Goal: Task Accomplishment & Management: Use online tool/utility

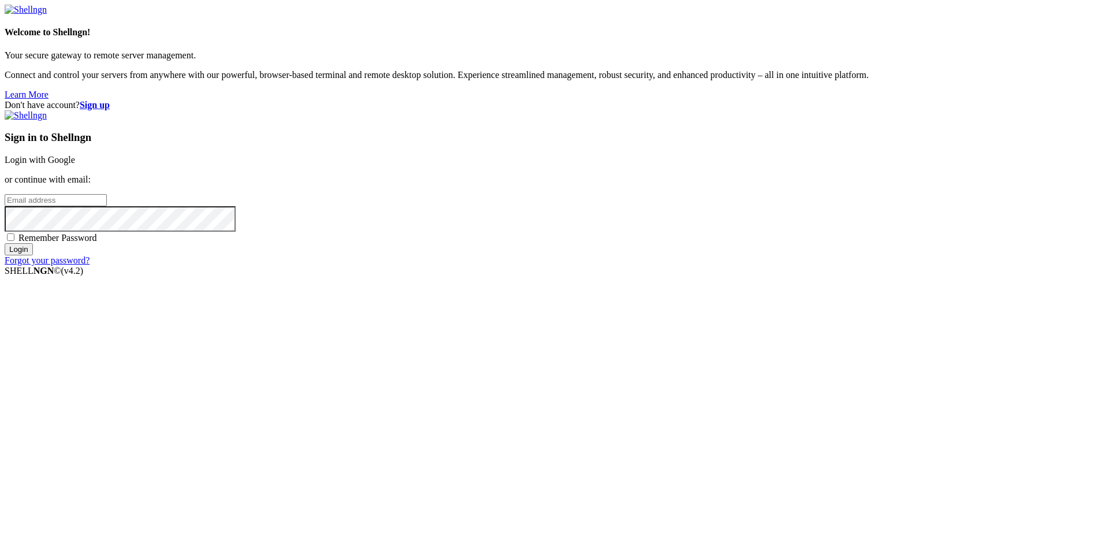
click at [107, 206] on input "email" at bounding box center [56, 200] width 102 height 12
type input "[EMAIL_ADDRESS][DOMAIN_NAME]"
click at [97, 243] on span "Remember Password" at bounding box center [57, 238] width 79 height 10
click at [14, 241] on input "Remember Password" at bounding box center [11, 237] width 8 height 8
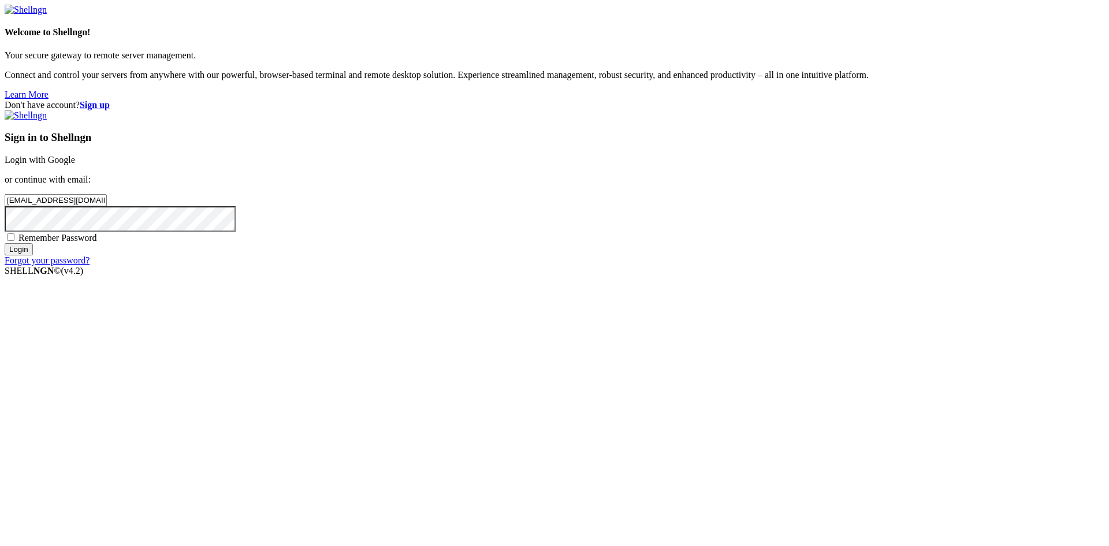
checkbox input "true"
click at [33, 255] on input "Login" at bounding box center [19, 249] width 28 height 12
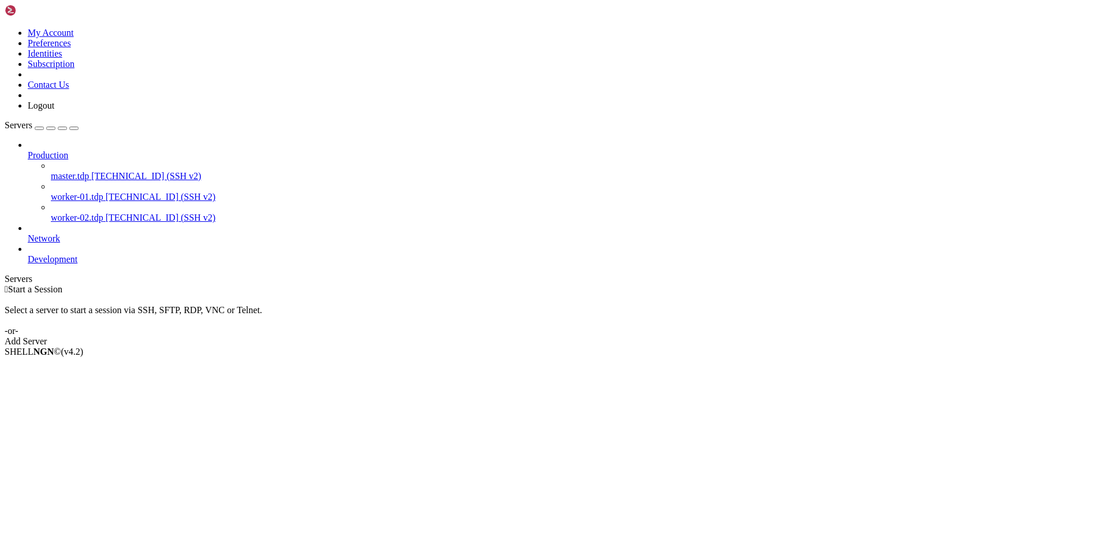
click at [106, 192] on span "[TECHNICAL_ID] (SSH v2)" at bounding box center [161, 197] width 110 height 10
click at [75, 192] on span "worker-01.tdp" at bounding box center [77, 197] width 53 height 10
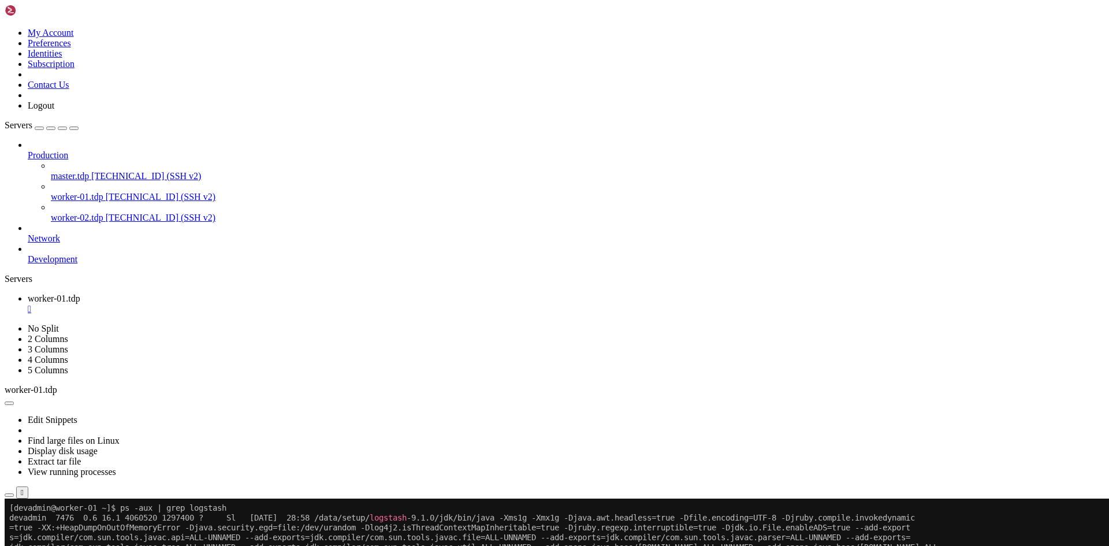
paste textarea "rm -rf /data/setup/filebeat-9.1.0-linux-x86_64/data/registry/filebeat"
type textarea "rm -rf /data/setup/filebeat-9.1.0-linux-x86_64/data/registry/filebeat"
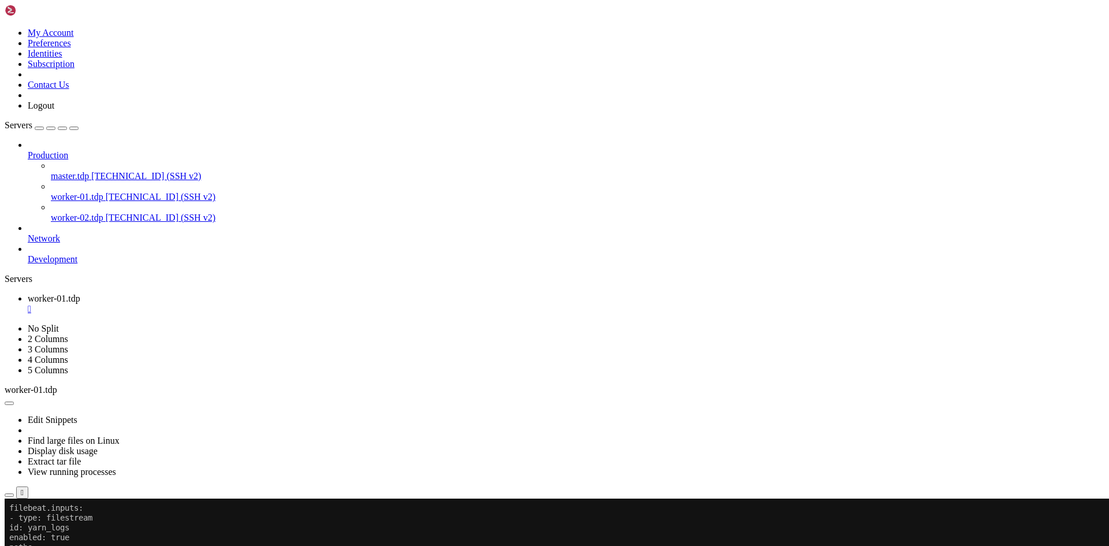
scroll to position [10, 0]
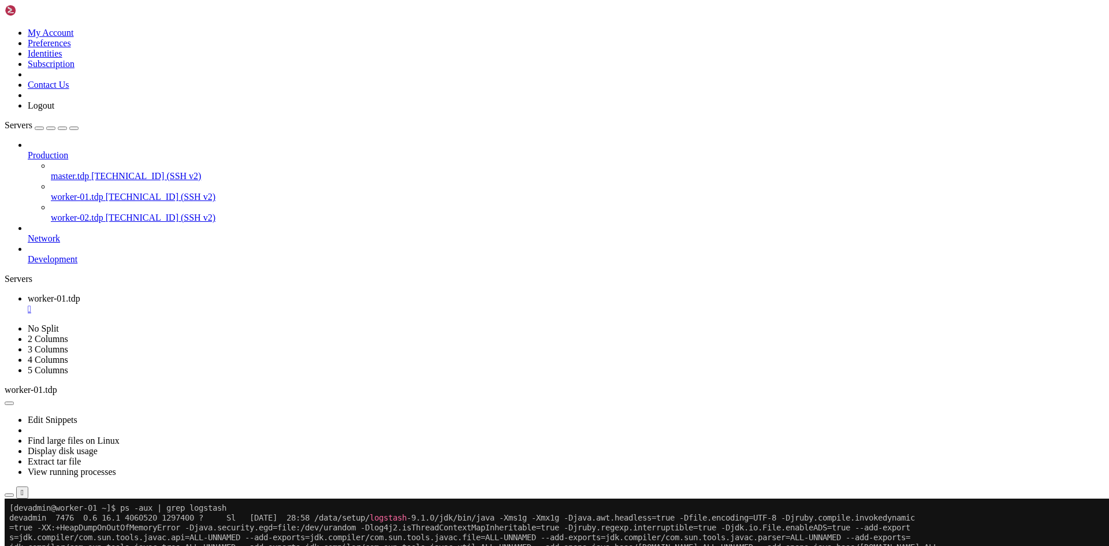
paste textarea "nohup /data/setup/filebeat-9.1.0-linux-x86_64/filebeat -c /data/setup/filebeat-…"
type textarea "nohup /data/setup/filebeat-9.1.0-linux-x86_64/filebeat -c /data/setup/filebeat-…"
click at [225, 304] on div "" at bounding box center [566, 309] width 1077 height 10
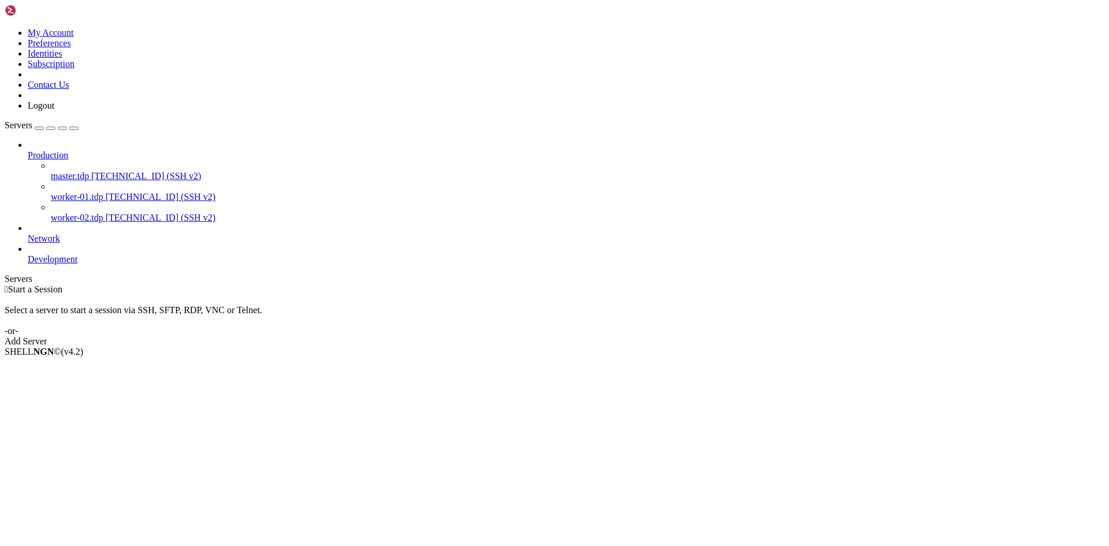
click at [100, 171] on span "[TECHNICAL_ID] (SSH v2)" at bounding box center [146, 176] width 110 height 10
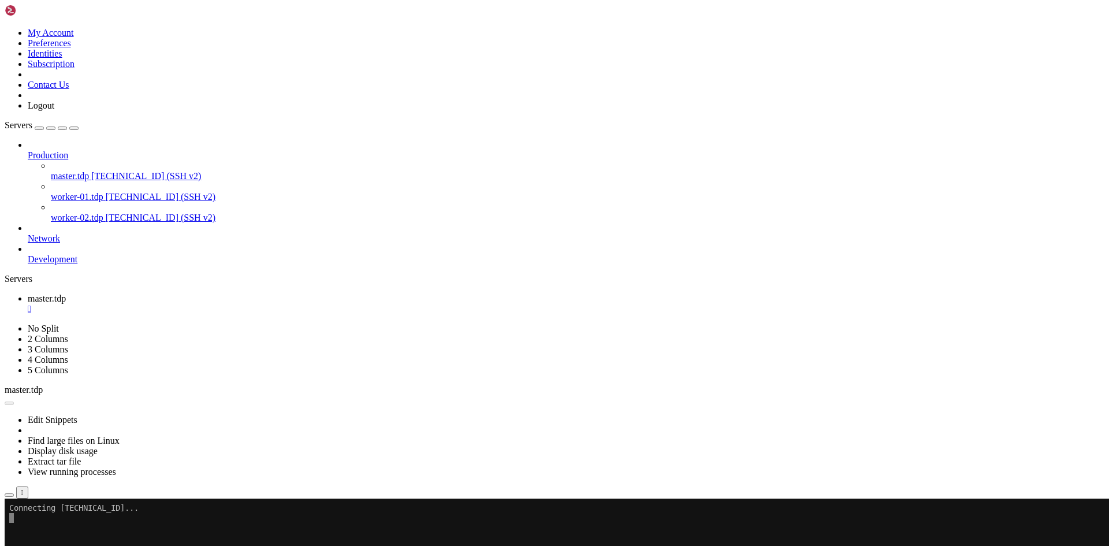
scroll to position [0, 0]
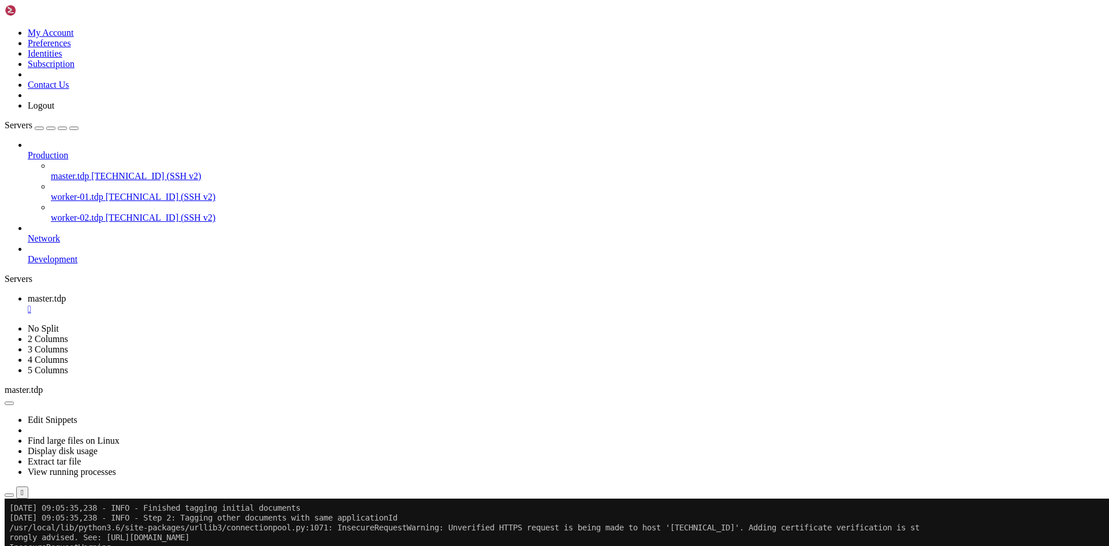
scroll to position [354, 0]
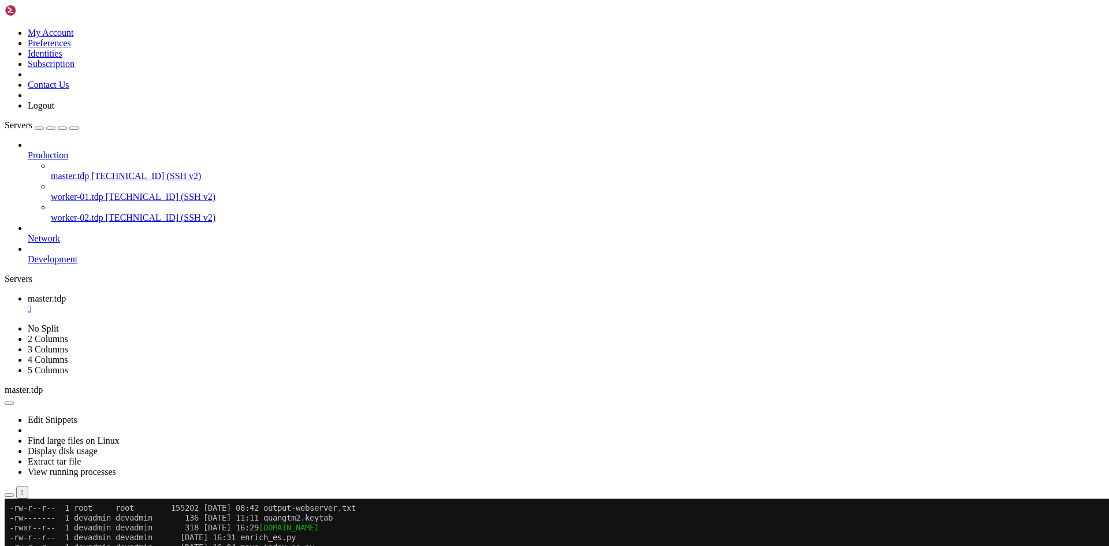
scroll to position [95, 0]
drag, startPoint x: 288, startPoint y: 858, endPoint x: 9, endPoint y: 574, distance: 398.7
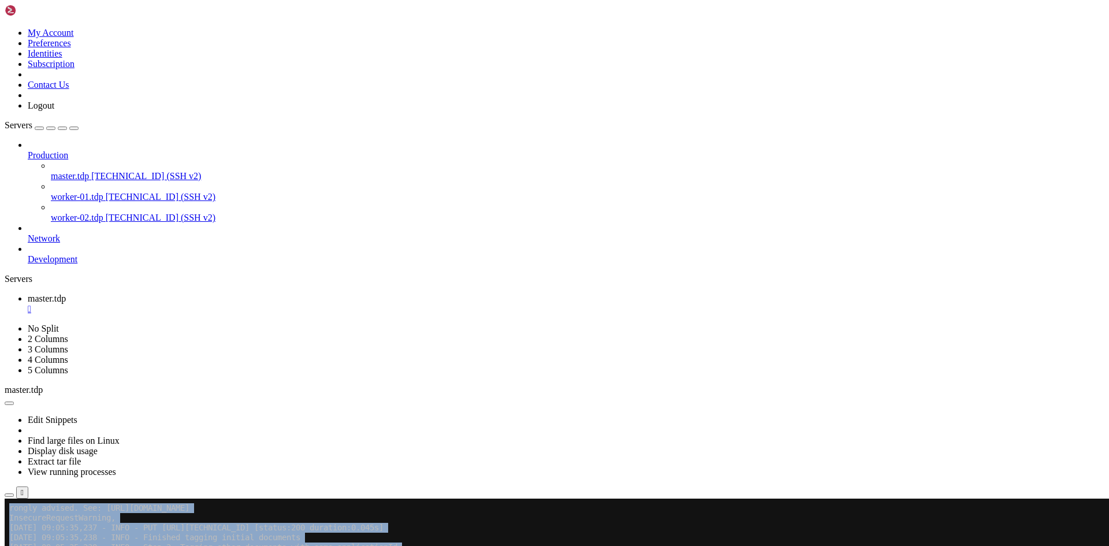
scroll to position [442, 0]
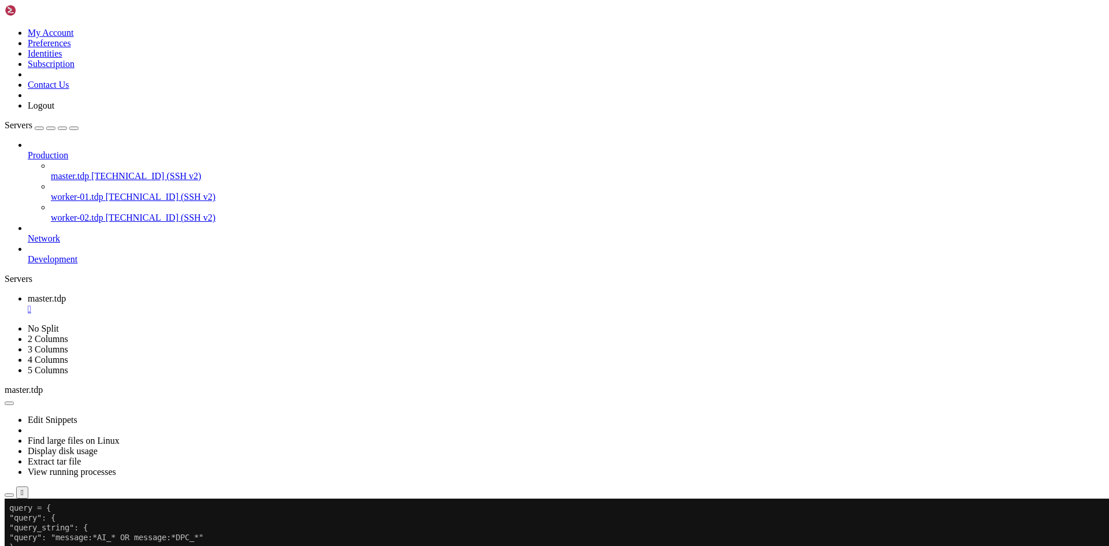
scroll to position [2220, 0]
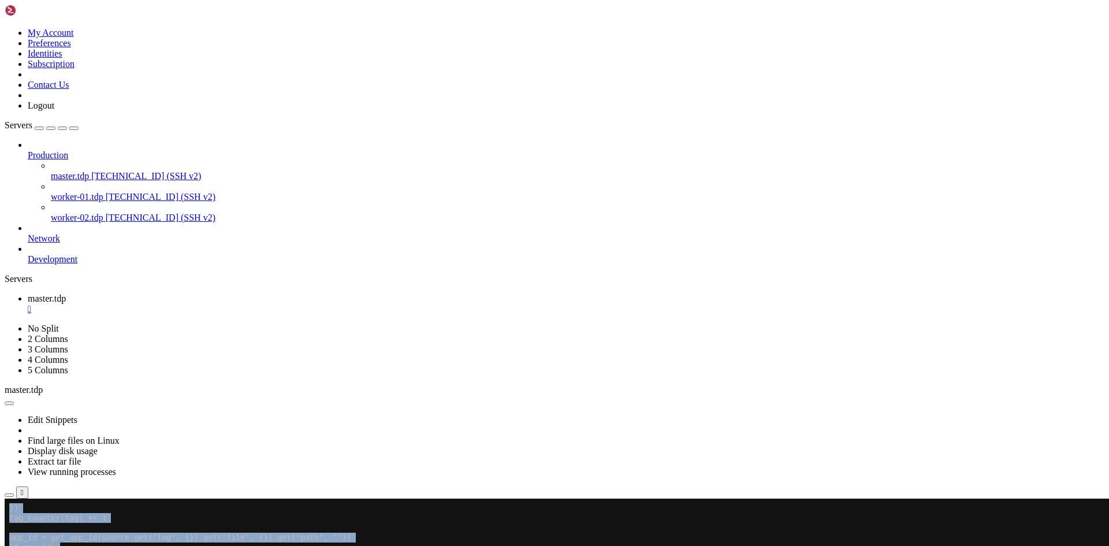
drag, startPoint x: 10, startPoint y: 675, endPoint x: 150, endPoint y: 949, distance: 307.5
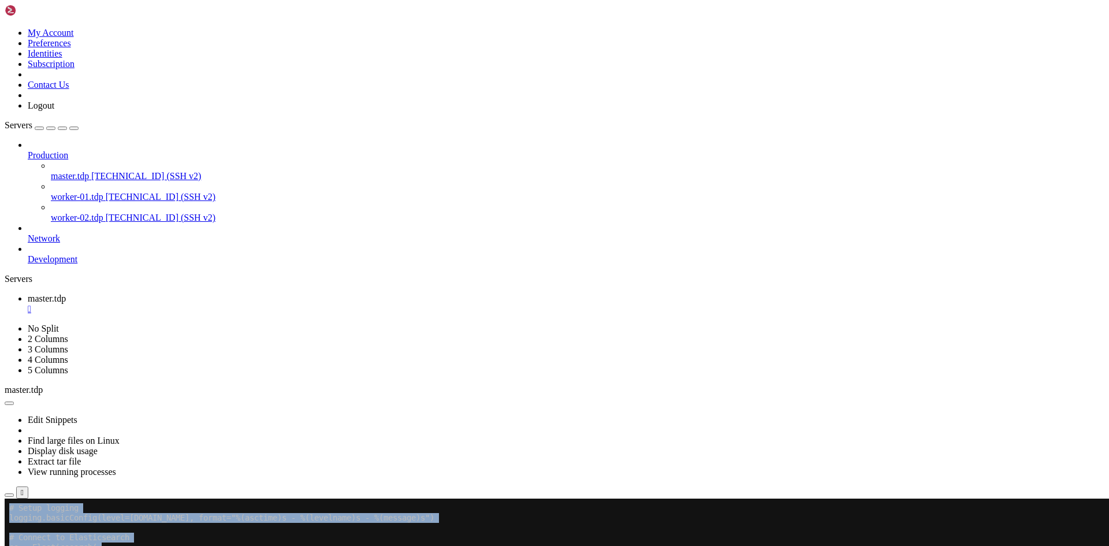
scroll to position [1700, 0]
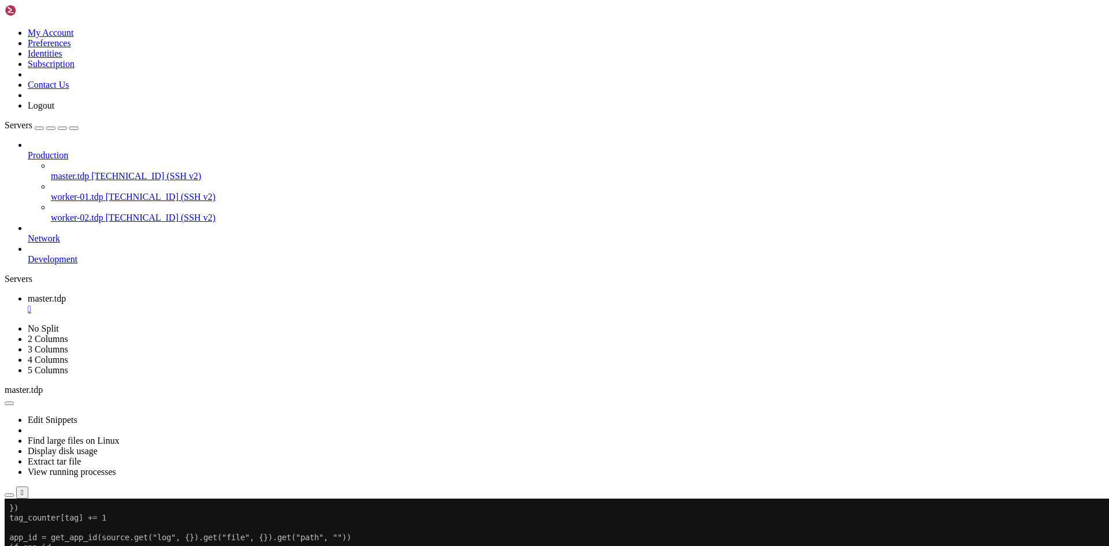
scroll to position [1768, 0]
paste textarea "from elasticsearch import Elasticsearch, helpers import re import logging from …"
type textarea "from elasticsearch import Elasticsearch, helpers import re import logging from …"
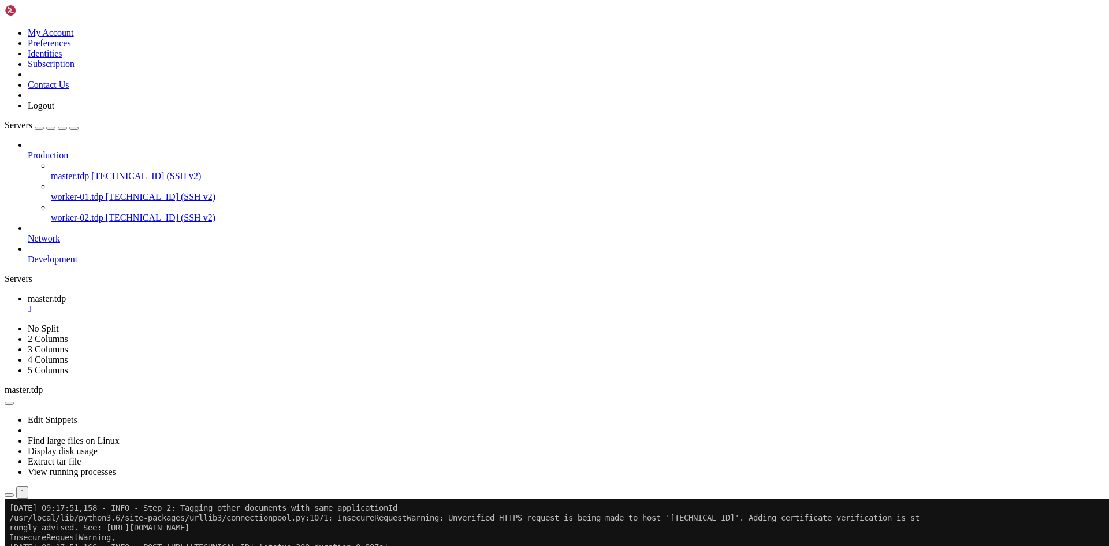
scroll to position [2436, 0]
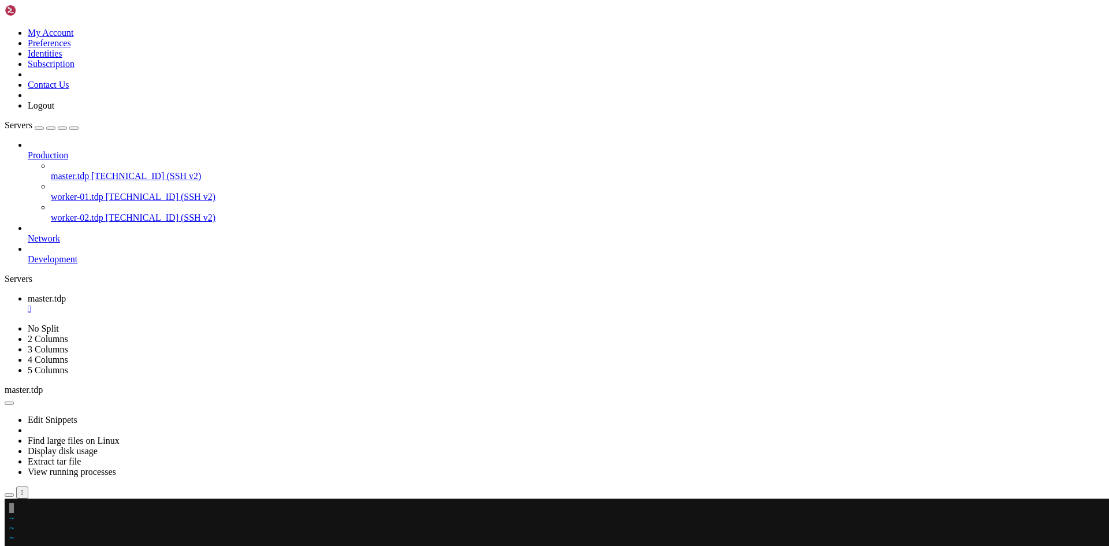
paste textarea "from elasticsearch import Elasticsearch, helpers import re import logging from …"
type textarea "from elasticsearch import Elasticsearch, helpers import re import logging from …"
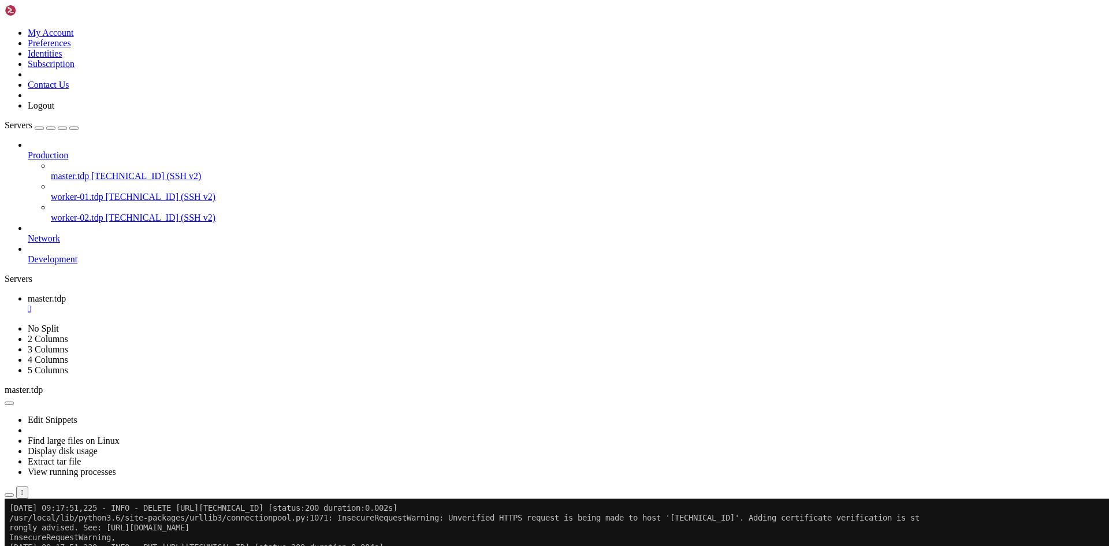
scroll to position [2622, 0]
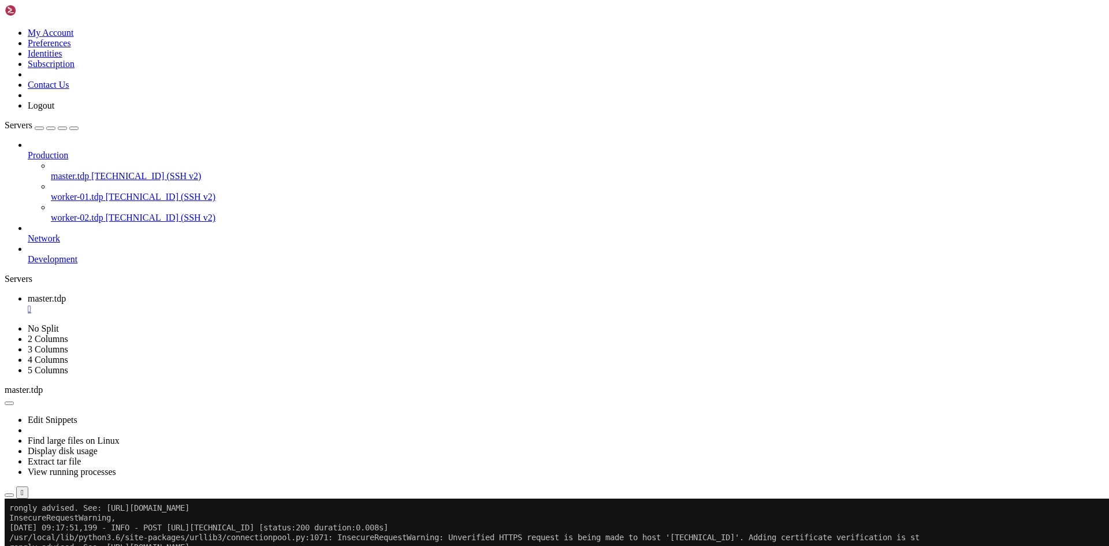
drag, startPoint x: 490, startPoint y: 901, endPoint x: 232, endPoint y: 798, distance: 278.3
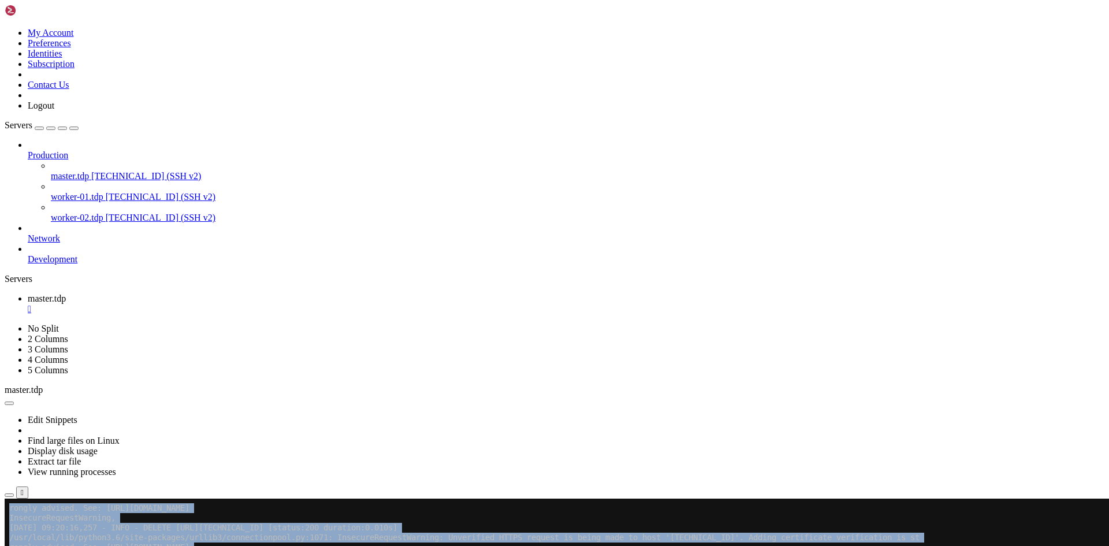
scroll to position [2910, 0]
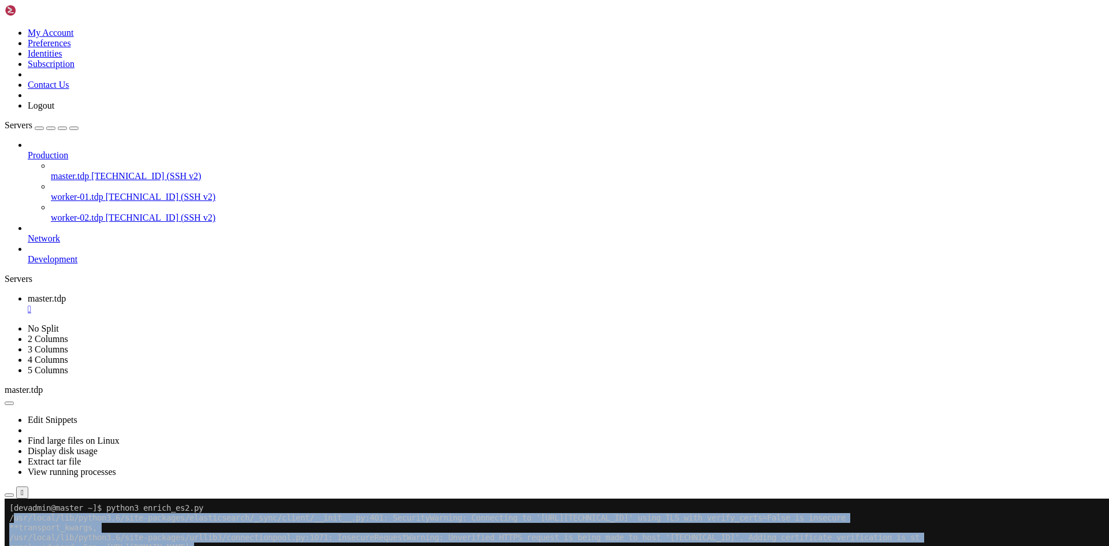
drag, startPoint x: 13, startPoint y: 800, endPoint x: 143, endPoint y: 850, distance: 139.4
click at [103, 171] on link "master.tdp [TECHNICAL_ID] (SSH v2)" at bounding box center [578, 176] width 1054 height 10
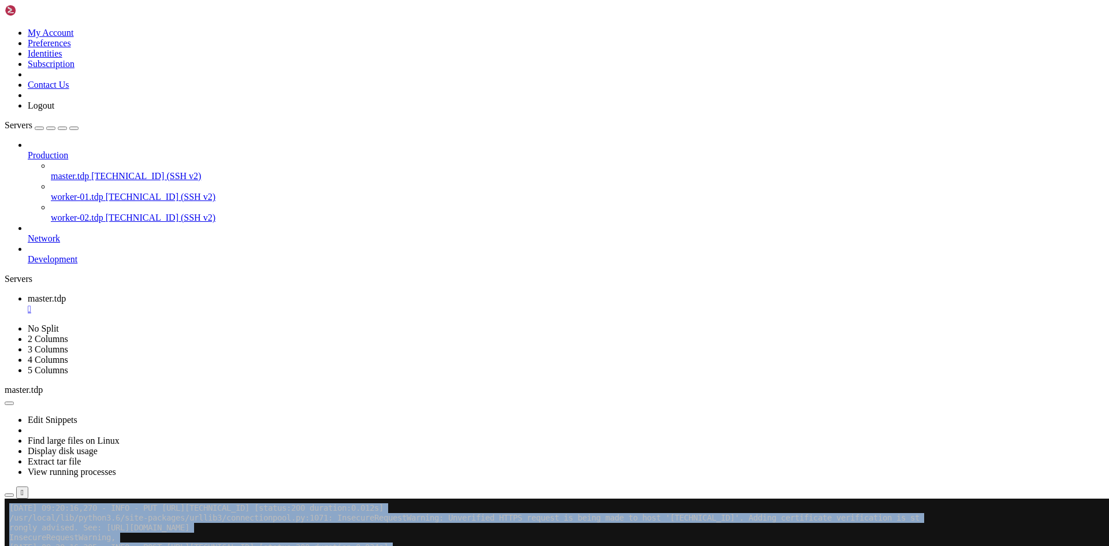
scroll to position [3084, 0]
drag, startPoint x: 9, startPoint y: 515, endPoint x: 434, endPoint y: 863, distance: 549.7
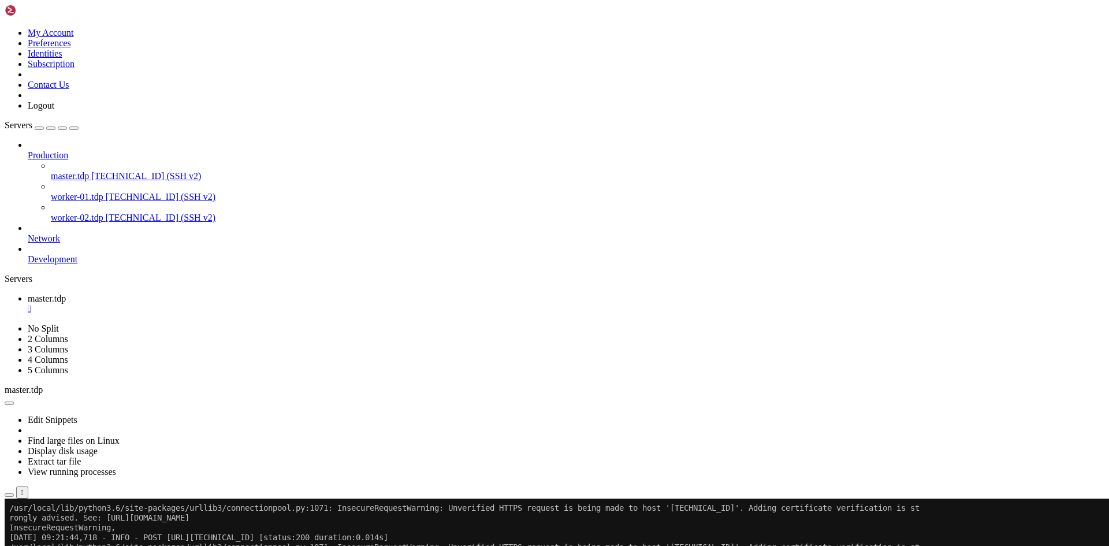
scroll to position [3977, 0]
click at [211, 304] on div "" at bounding box center [566, 309] width 1077 height 10
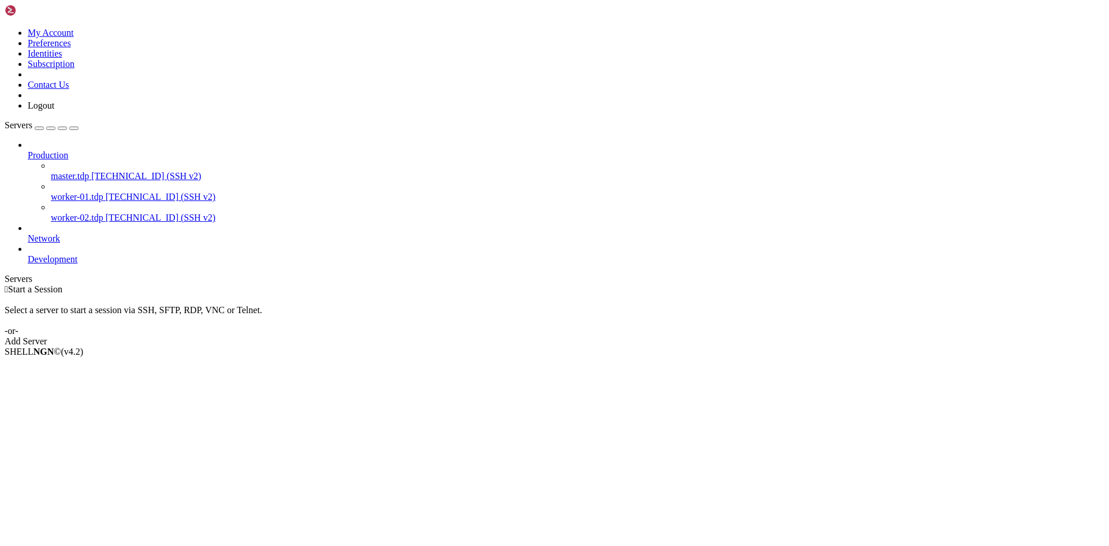
click at [106, 192] on span "[TECHNICAL_ID] (SSH v2)" at bounding box center [161, 197] width 110 height 10
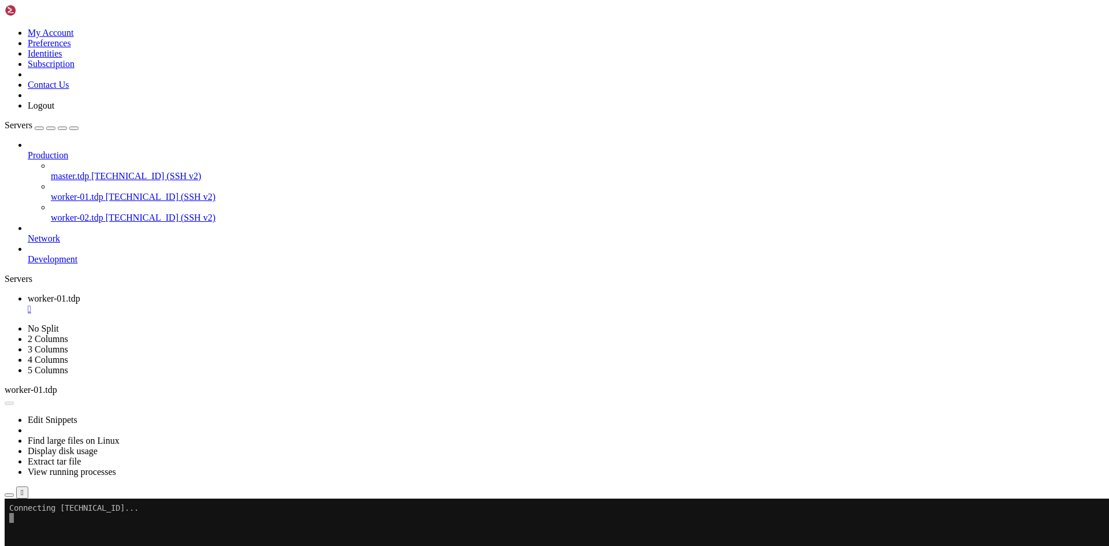
scroll to position [0, 0]
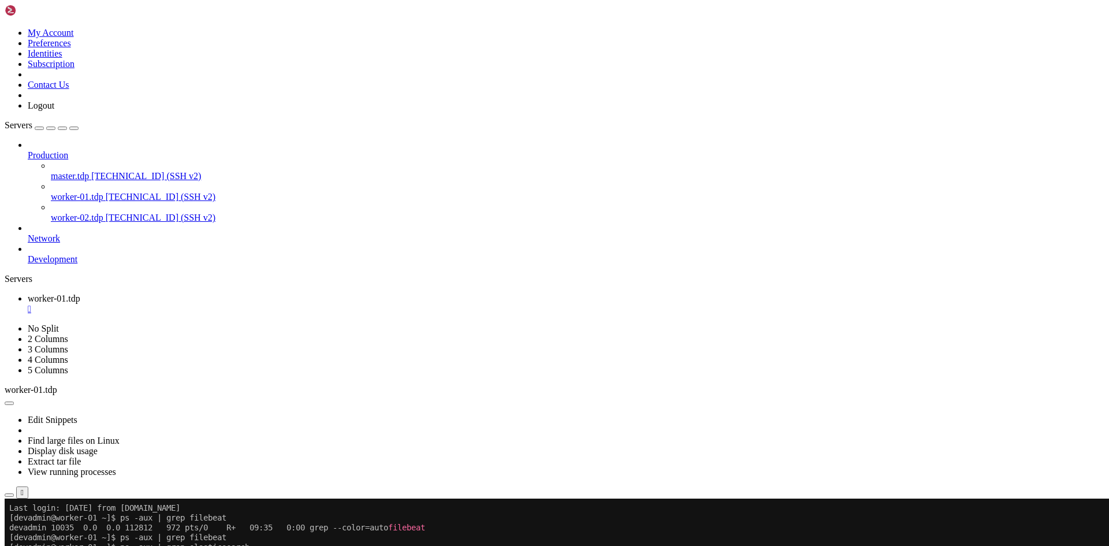
paste textarea "rm -rf /data/setup/filebeat-9.1.0-linux-x86_64/data/registry/filebeat"
type textarea "rm -rf /data/setup/filebeat-9.1.0-linux-x86_64/data/registry/filebeat"
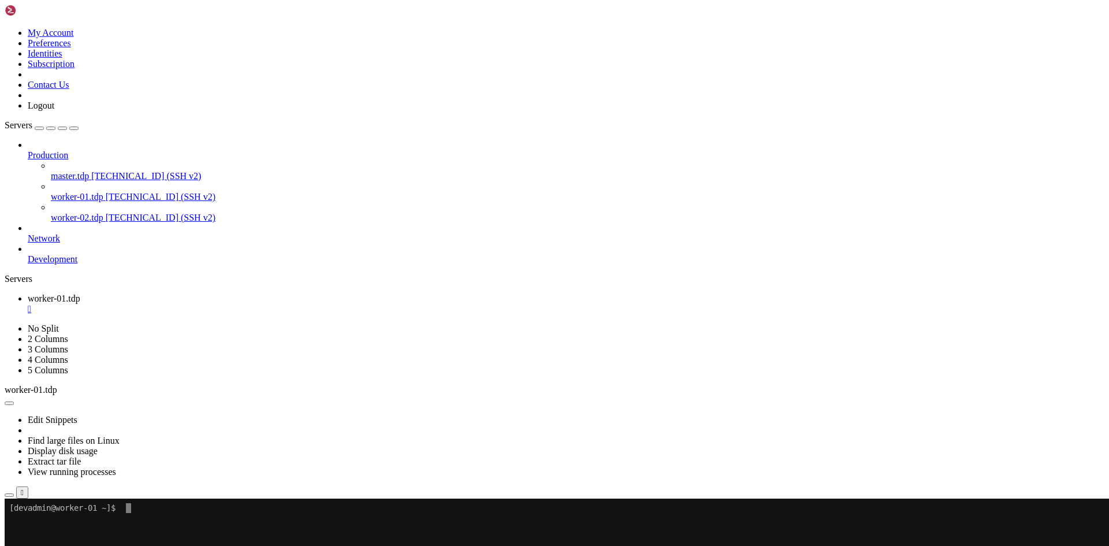
paste textarea "ll /hadoop/yarn/log/application_*/container_*/stdout ll /hadoop/yarn/log/applic…"
type textarea "ll /hadoop/yarn/log/application_*/container_*/stdout ll /hadoop/yarn/log/applic…"
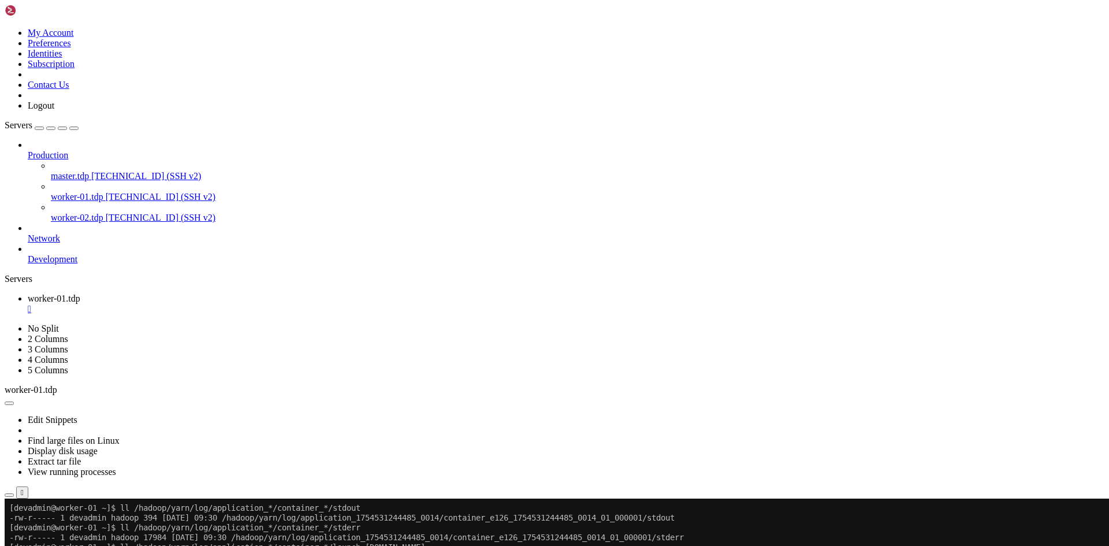
click at [226, 304] on div "" at bounding box center [566, 309] width 1077 height 10
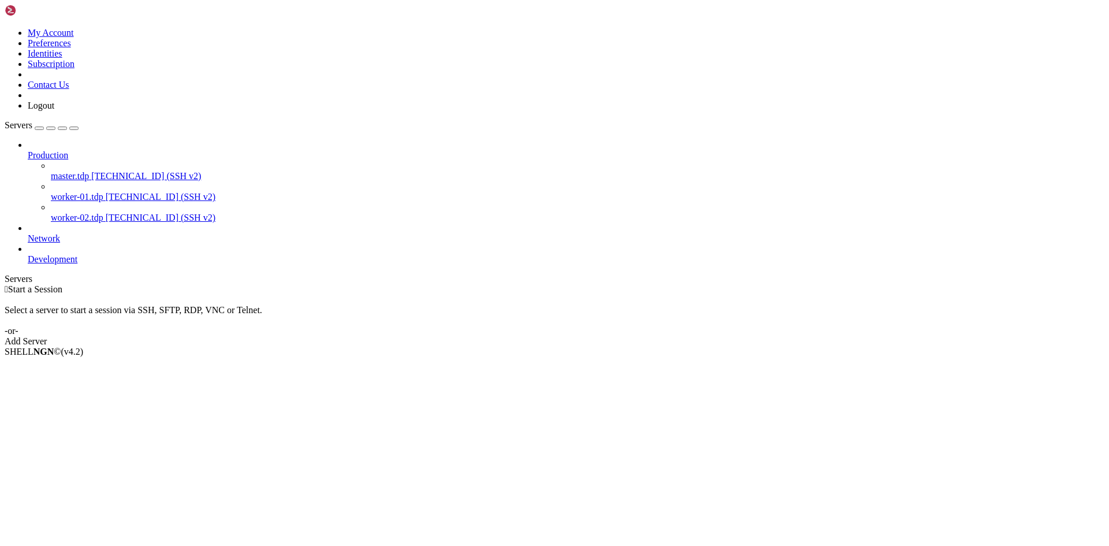
click at [98, 213] on span "worker-02.tdp" at bounding box center [77, 218] width 53 height 10
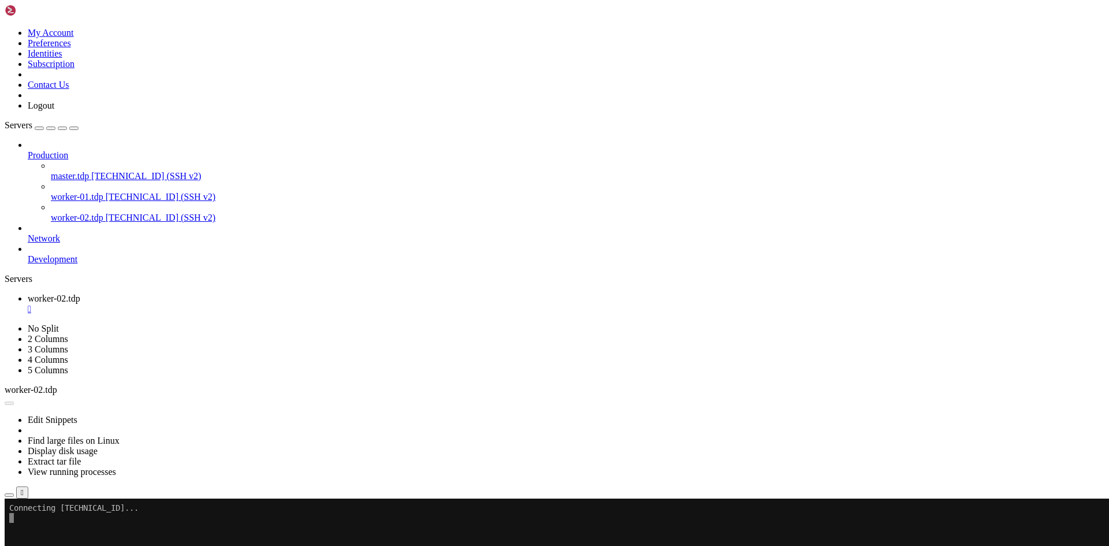
scroll to position [0, 0]
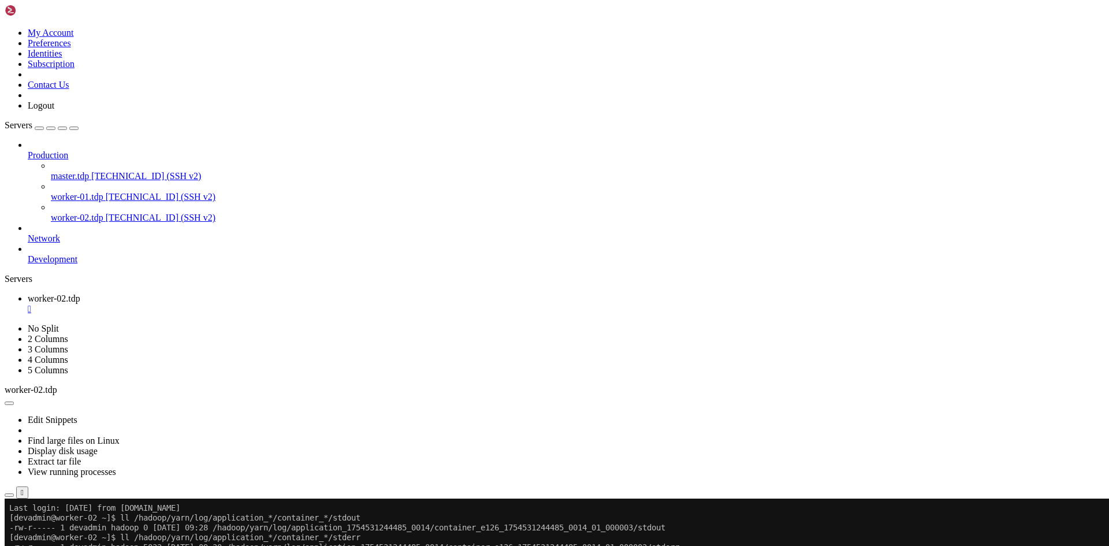
click at [224, 304] on div "" at bounding box center [566, 309] width 1077 height 10
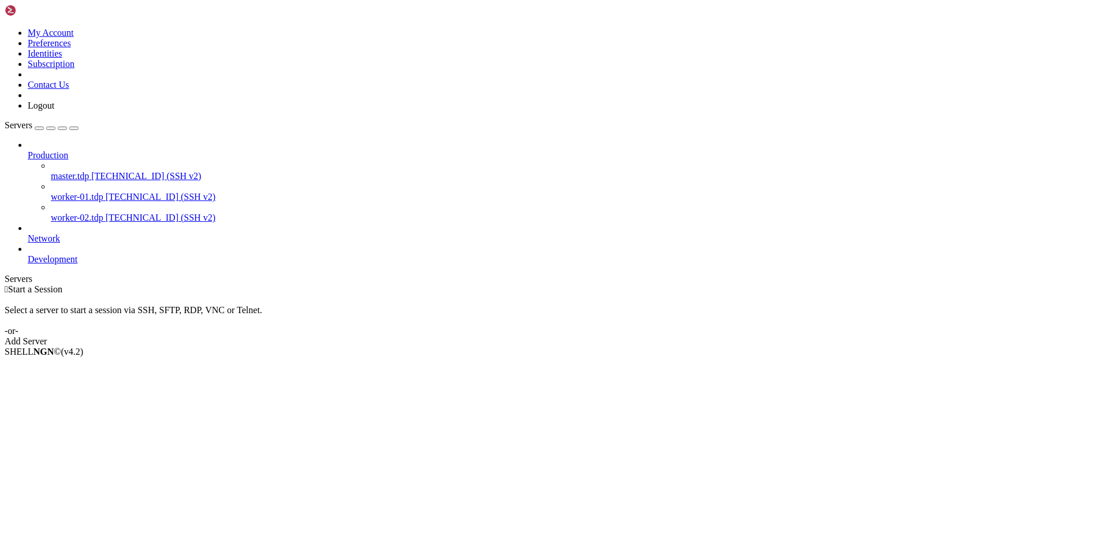
click at [106, 192] on span "[TECHNICAL_ID] (SSH v2)" at bounding box center [161, 197] width 110 height 10
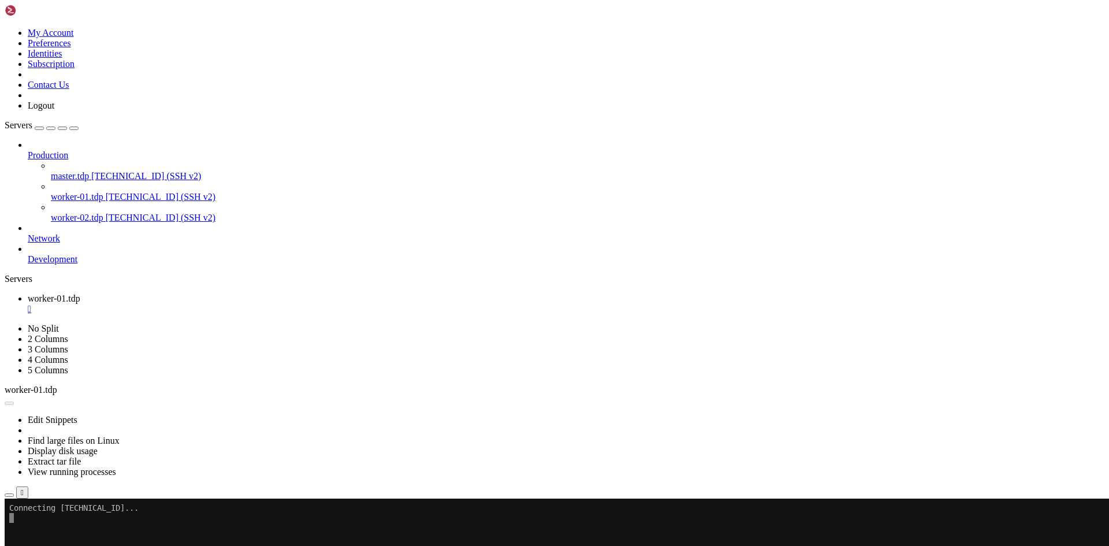
scroll to position [0, 0]
drag, startPoint x: 159, startPoint y: 898, endPoint x: 9, endPoint y: 627, distance: 309.8
drag, startPoint x: 158, startPoint y: 901, endPoint x: 9, endPoint y: 626, distance: 312.8
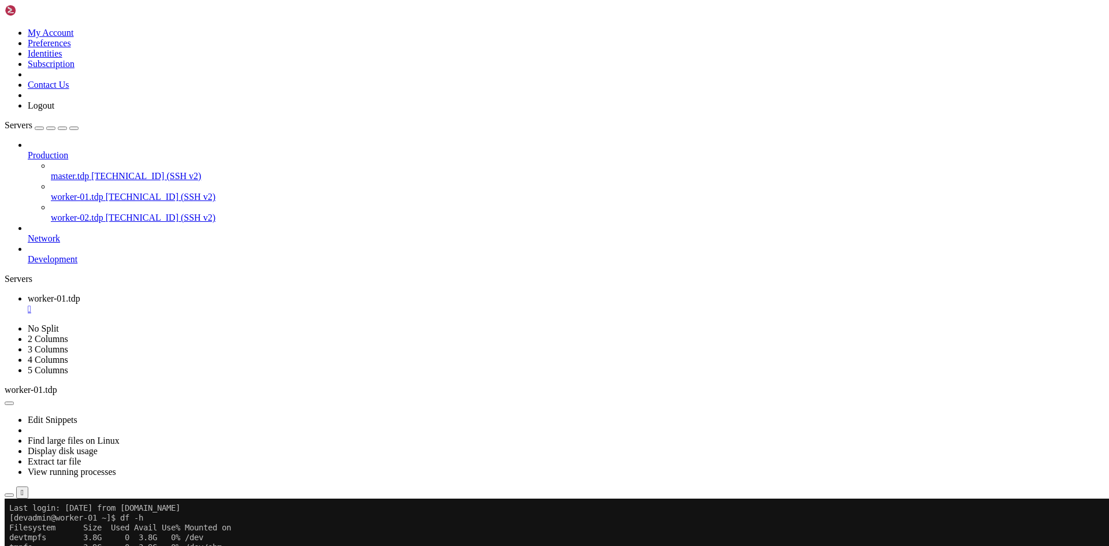
click at [226, 304] on div "" at bounding box center [566, 309] width 1077 height 10
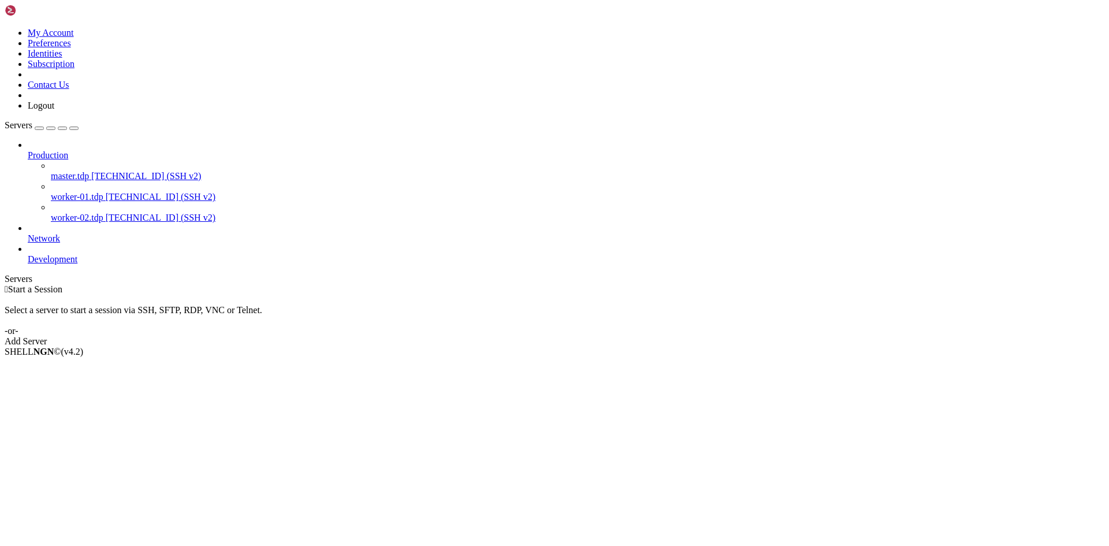
click at [83, 213] on span "worker-02.tdp" at bounding box center [77, 218] width 53 height 10
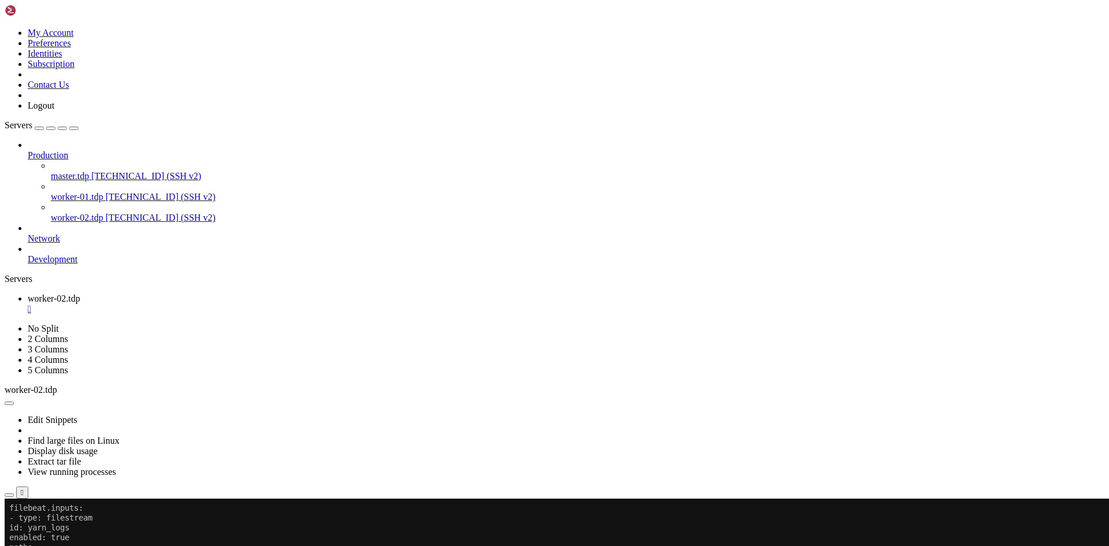
scroll to position [10, 0]
paste textarea "rm -rf /data/setup/filebeat-9.1.0-linux-x86_64/data/registry/filebeat"
type textarea "rm -rf /data/setup/filebeat-9.1.0-linux-x86_64/data/registry/filebeat"
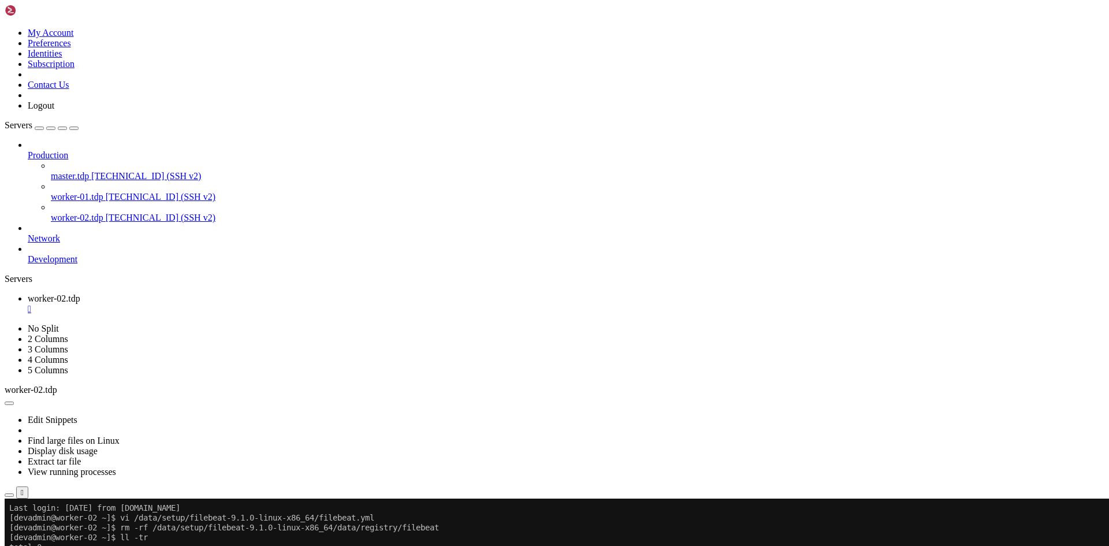
paste textarea "ll /hadoop/yarn/log/application_*/container_*/stdout ll /hadoop/yarn/log/applic…"
type textarea "ll /hadoop/yarn/log/application_*/container_*/stdout ll /hadoop/yarn/log/applic…"
click at [226, 304] on div "" at bounding box center [566, 309] width 1077 height 10
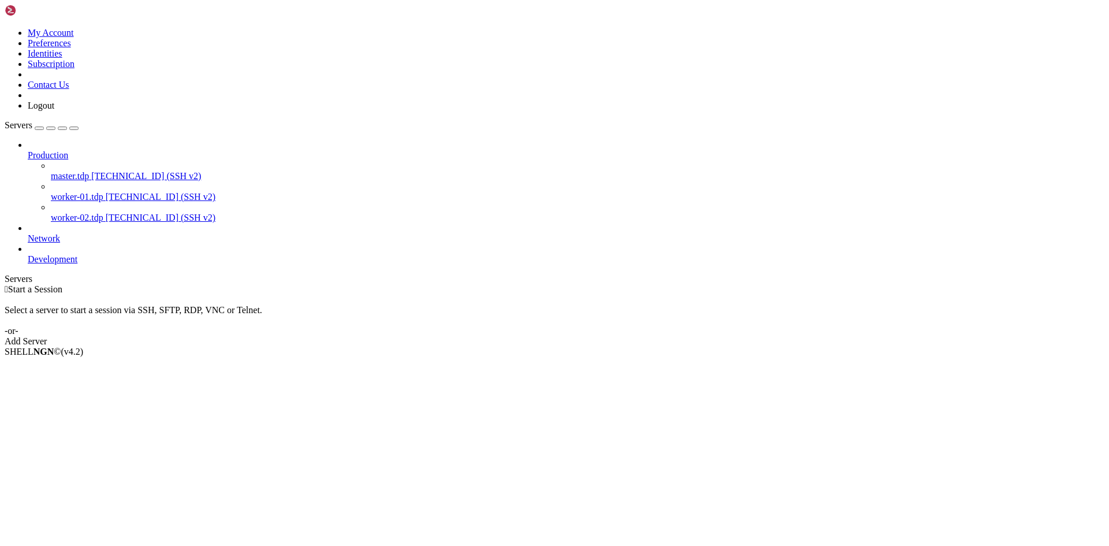
click at [75, 171] on span "master.tdp" at bounding box center [70, 176] width 38 height 10
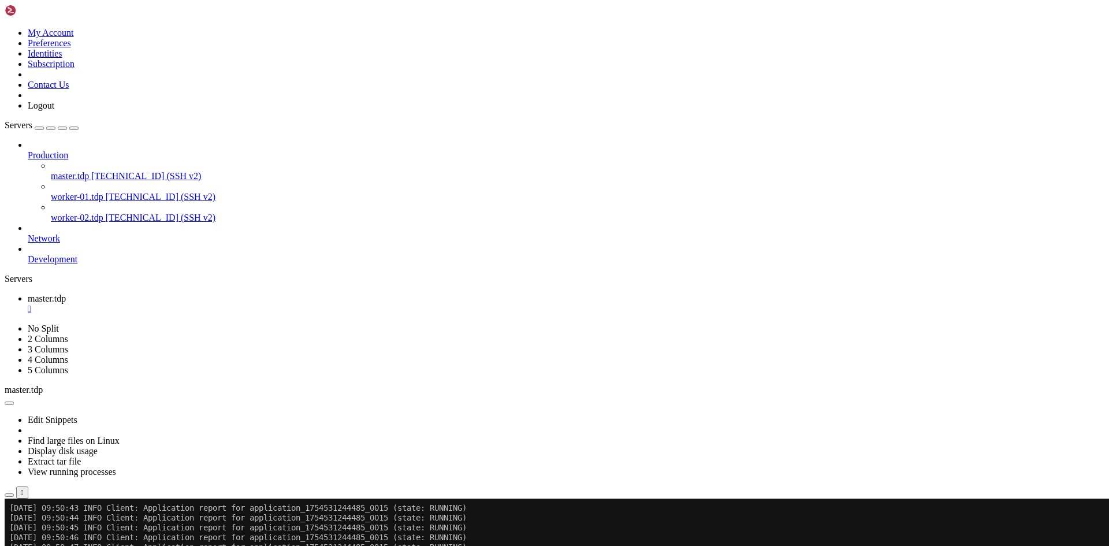
scroll to position [3152, 0]
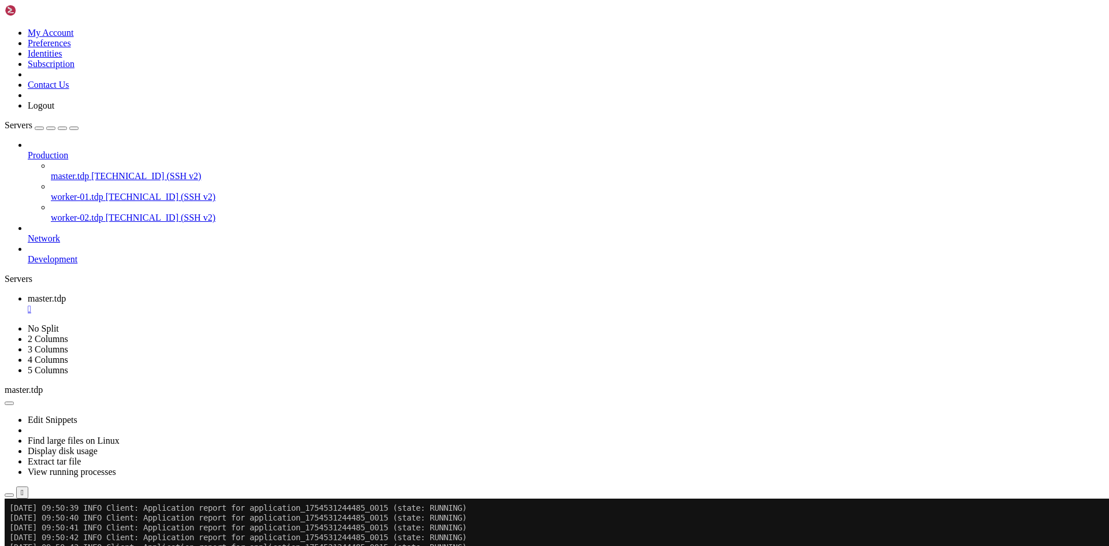
scroll to position [3106, 0]
click at [216, 304] on div "" at bounding box center [566, 309] width 1077 height 10
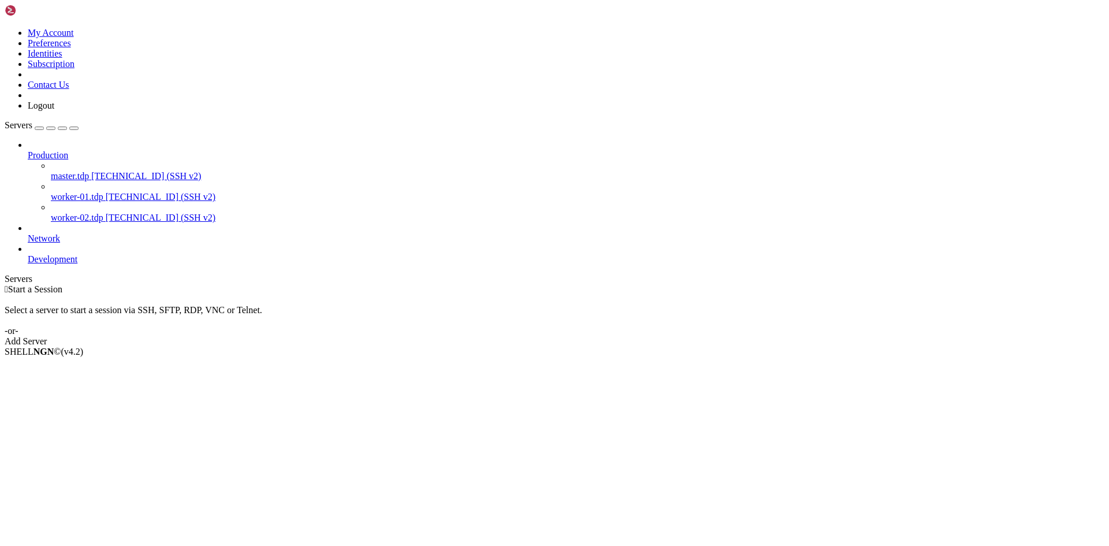
click at [106, 192] on span "[TECHNICAL_ID] (SSH v2)" at bounding box center [161, 197] width 110 height 10
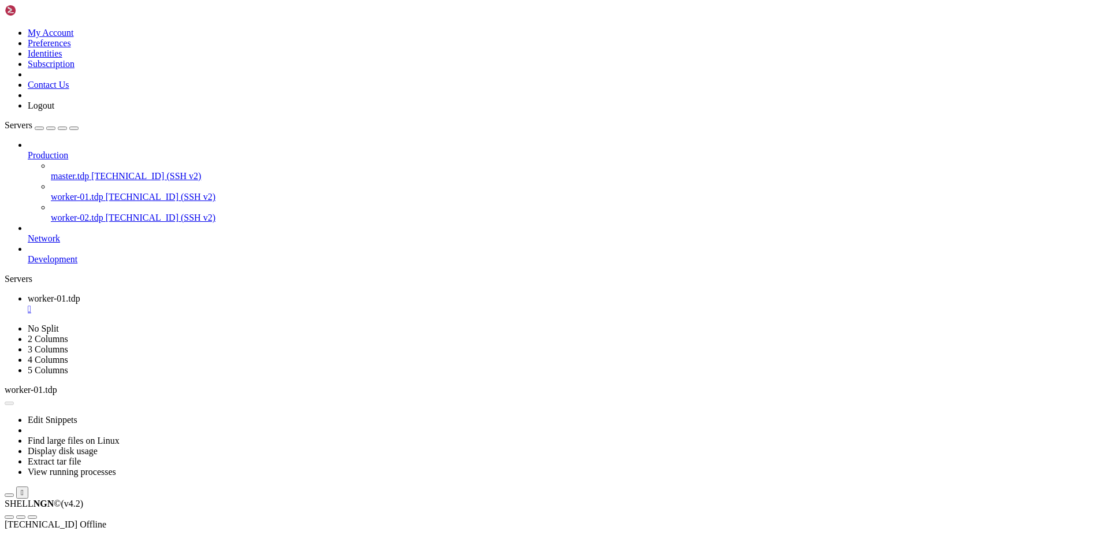
scroll to position [0, 0]
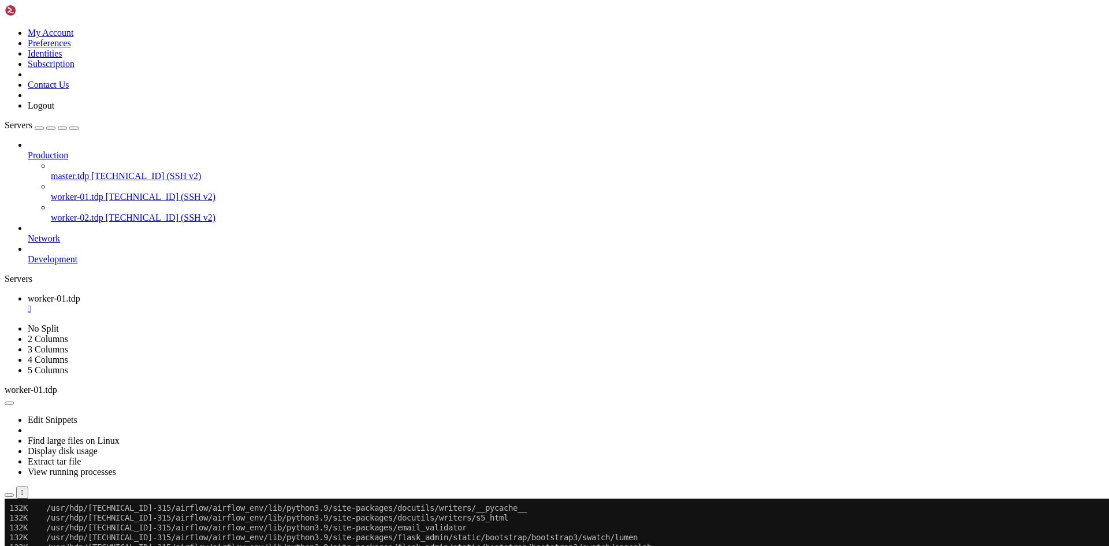
scroll to position [554996, 0]
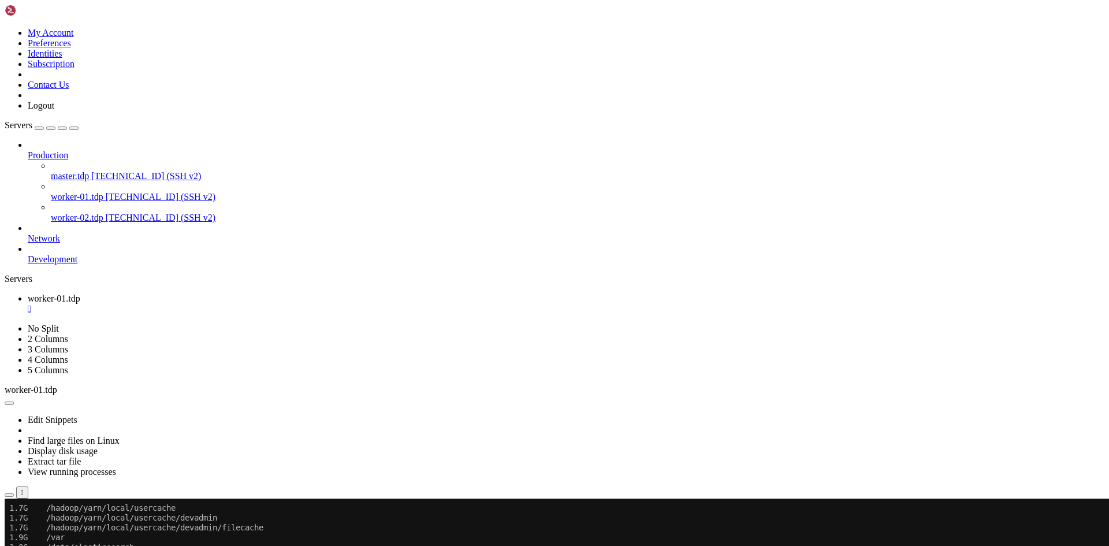
scroll to position [629858, 0]
drag, startPoint x: 49, startPoint y: 564, endPoint x: 183, endPoint y: 566, distance: 133.5
click at [226, 304] on div "" at bounding box center [566, 309] width 1077 height 10
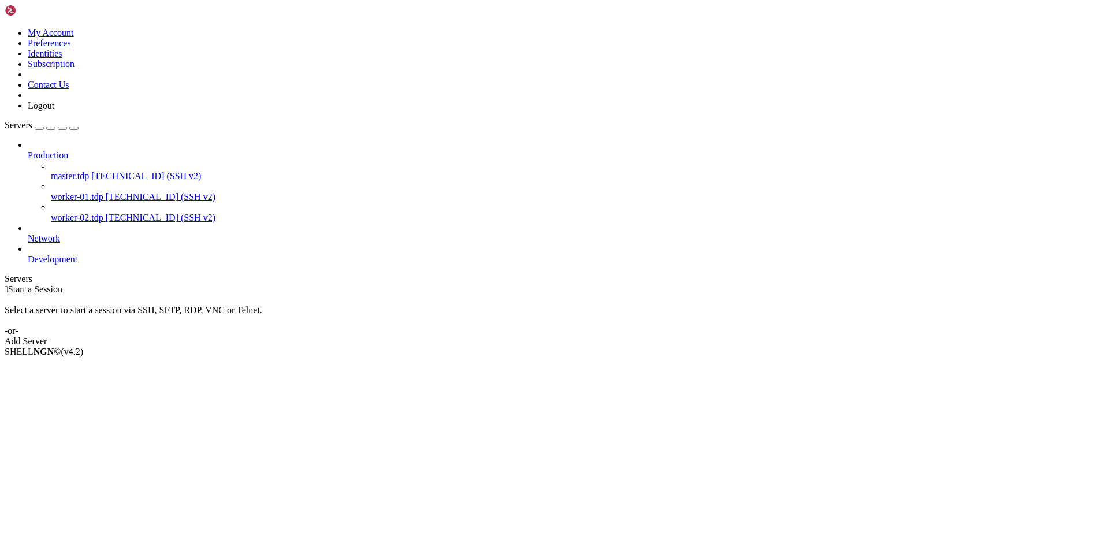
click at [74, 213] on span "worker-02.tdp" at bounding box center [77, 218] width 53 height 10
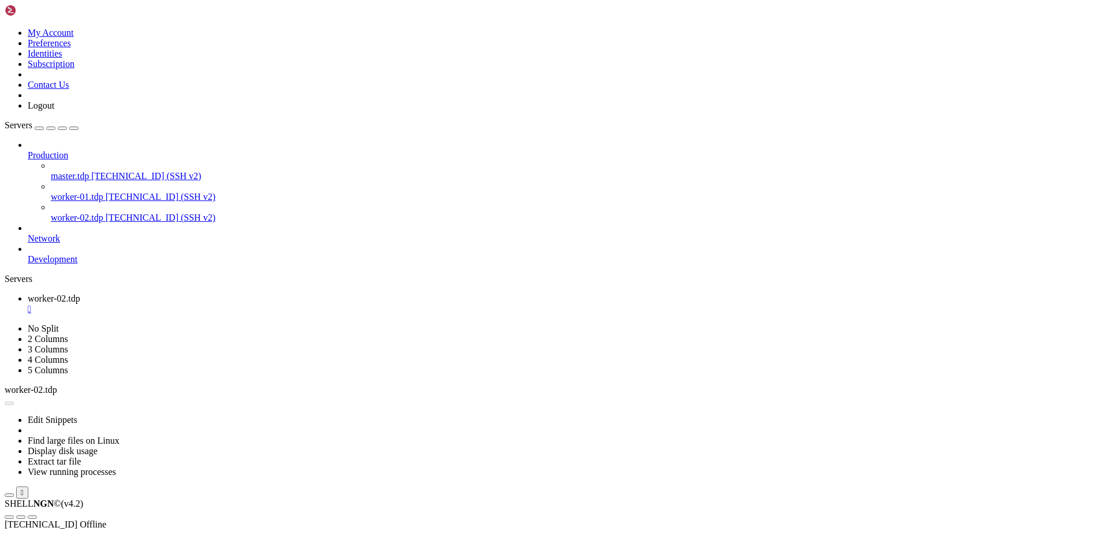
scroll to position [0, 0]
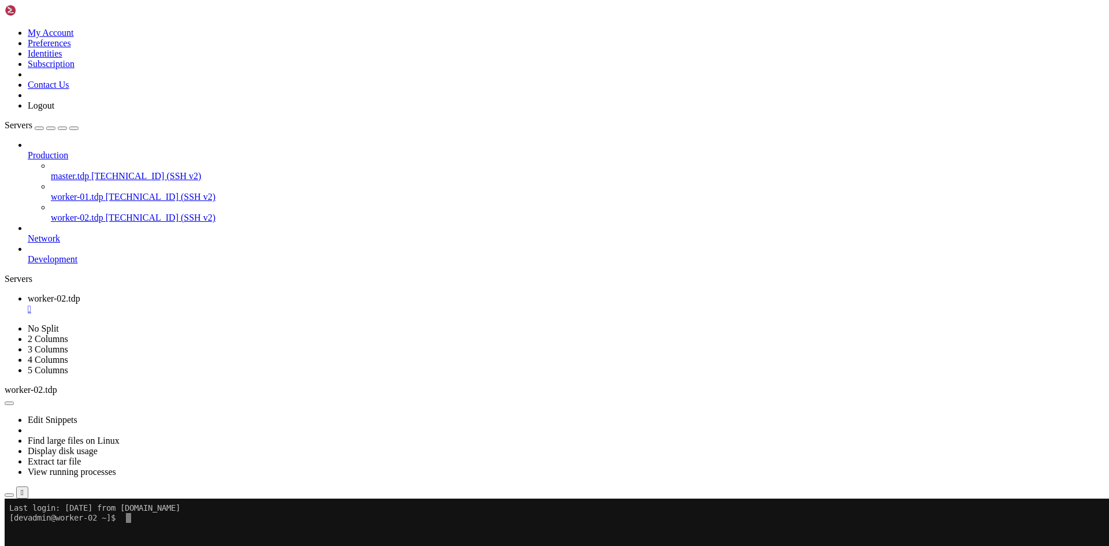
paste textarea "ll /hadoop/yarn/log/application_*/container_*/stdout ll /hadoop/yarn/log/applic…"
type textarea "ll /hadoop/yarn/log/application_*/container_*/stdout ll /hadoop/yarn/log/applic…"
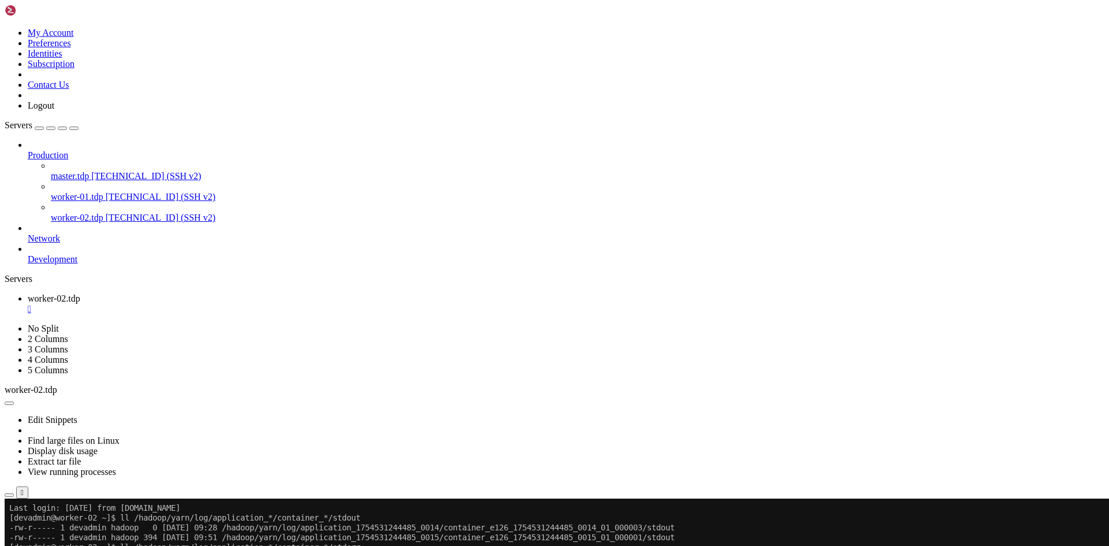
paste textarea "nohup /data/setup/filebeat-9.1.0-linux-x86_64/filebeat -c /data/setup/filebeat-…"
type textarea "nohup /data/setup/filebeat-9.1.0-linux-x86_64/filebeat -c /data/setup/filebeat-…"
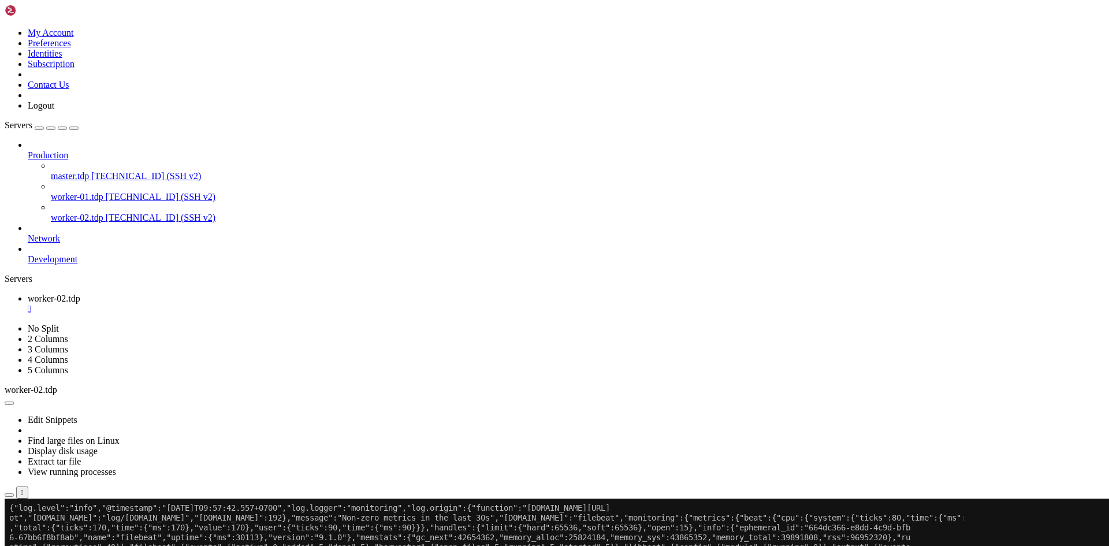
scroll to position [1041, 0]
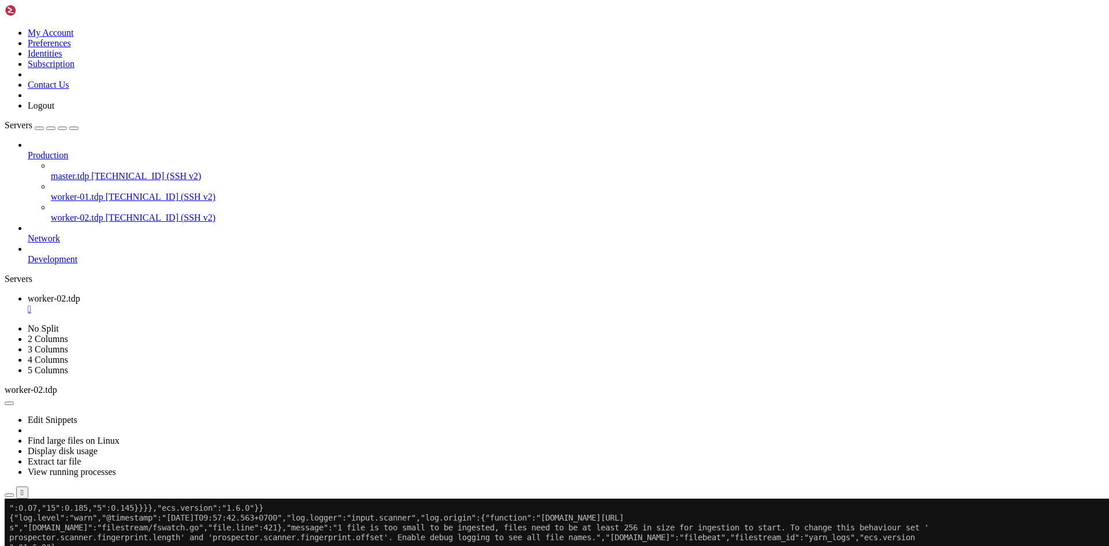
click at [225, 304] on div "" at bounding box center [566, 309] width 1077 height 10
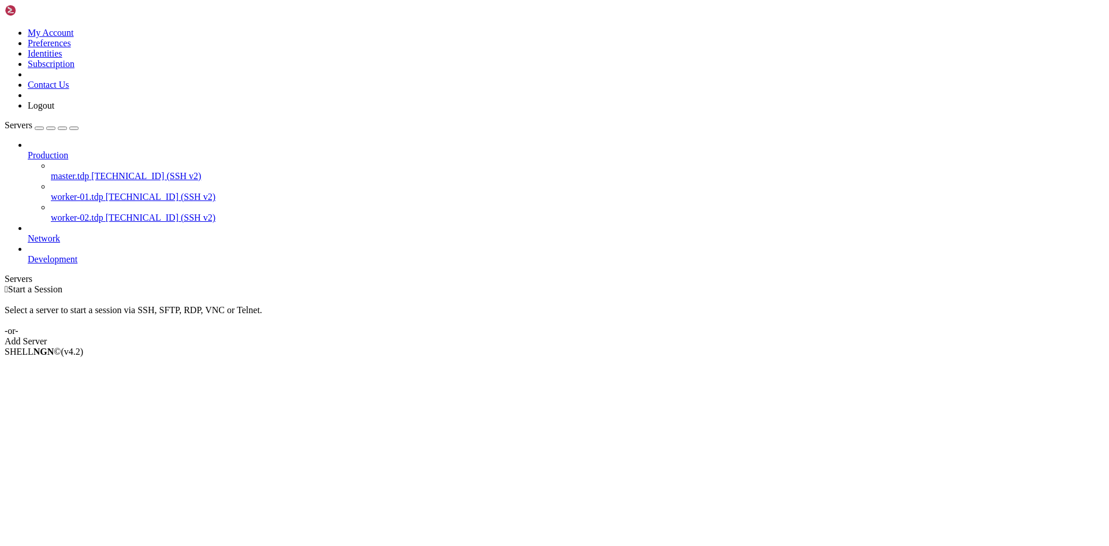
click at [93, 192] on span "worker-01.tdp" at bounding box center [77, 197] width 53 height 10
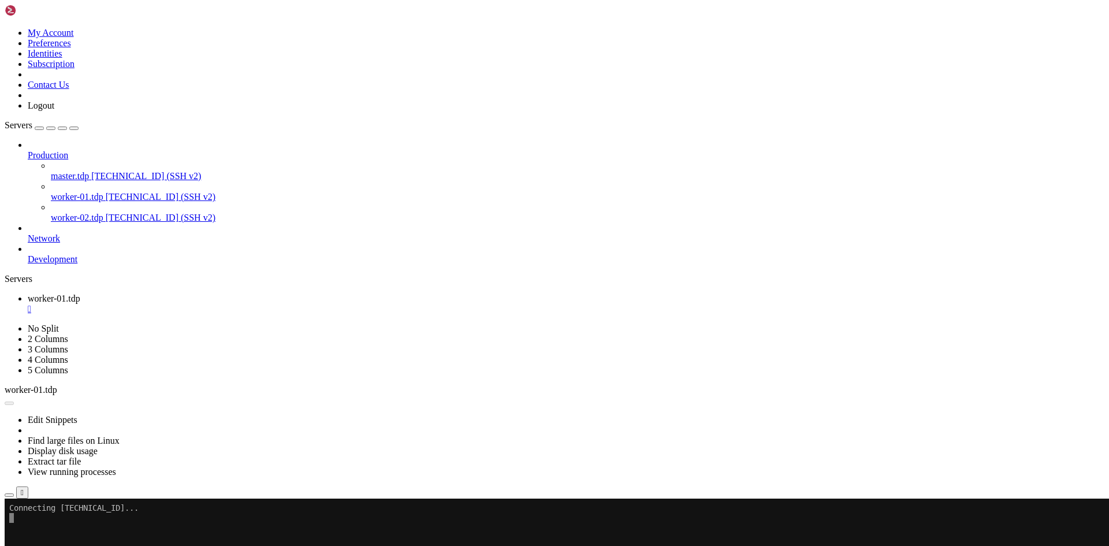
scroll to position [0, 0]
paste textarea "rm -rf /data/setup/filebeat-9.1.0-linux-x86_64/data/registry/filebeat"
type textarea "rm -rf /data/setup/filebeat-9.1.0-linux-x86_64/data/registry/filebeat"
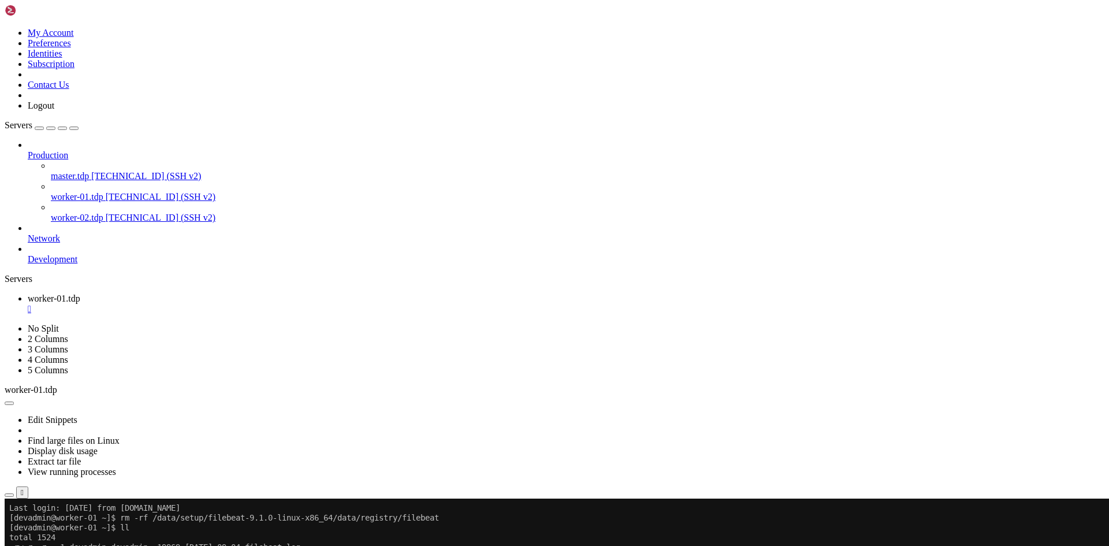
paste textarea "nohup /data/setup/filebeat-9.1.0-linux-x86_64/filebeat -c /data/setup/filebeat-…"
type textarea "nohup /data/setup/filebeat-9.1.0-linux-x86_64/filebeat -c /data/setup/filebeat-…"
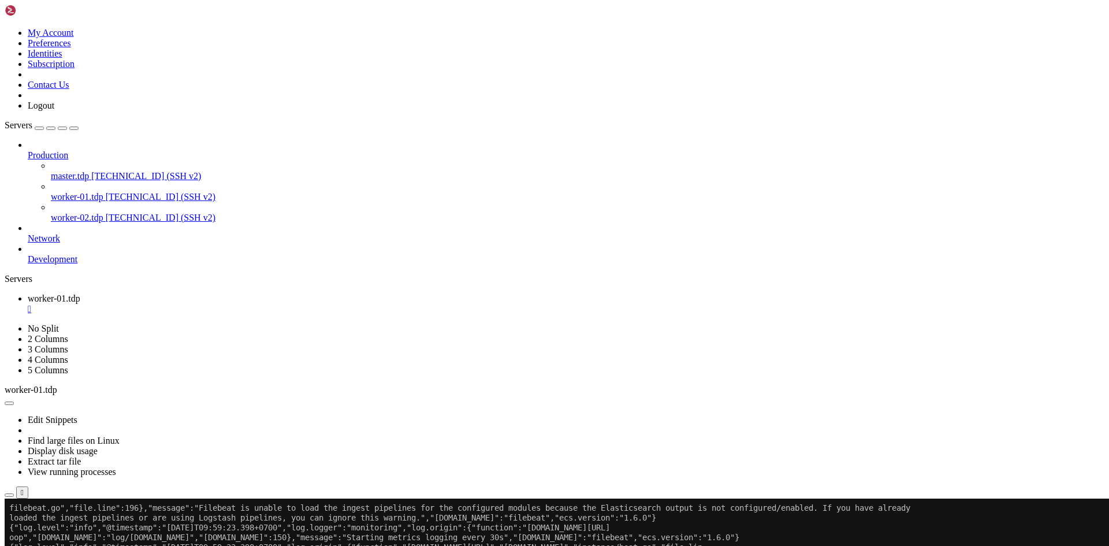
scroll to position [609, 0]
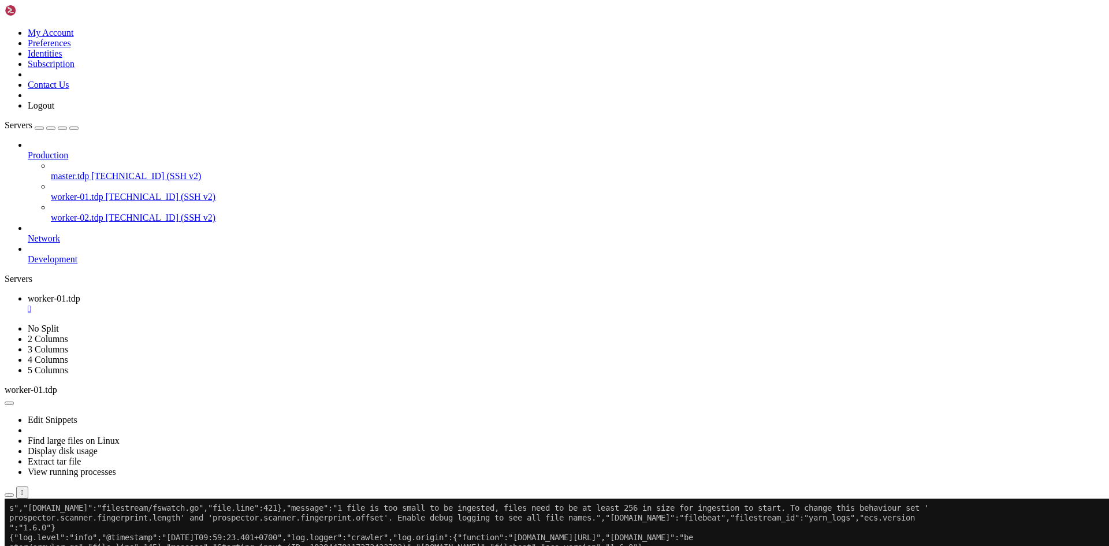
scroll to position [658, 0]
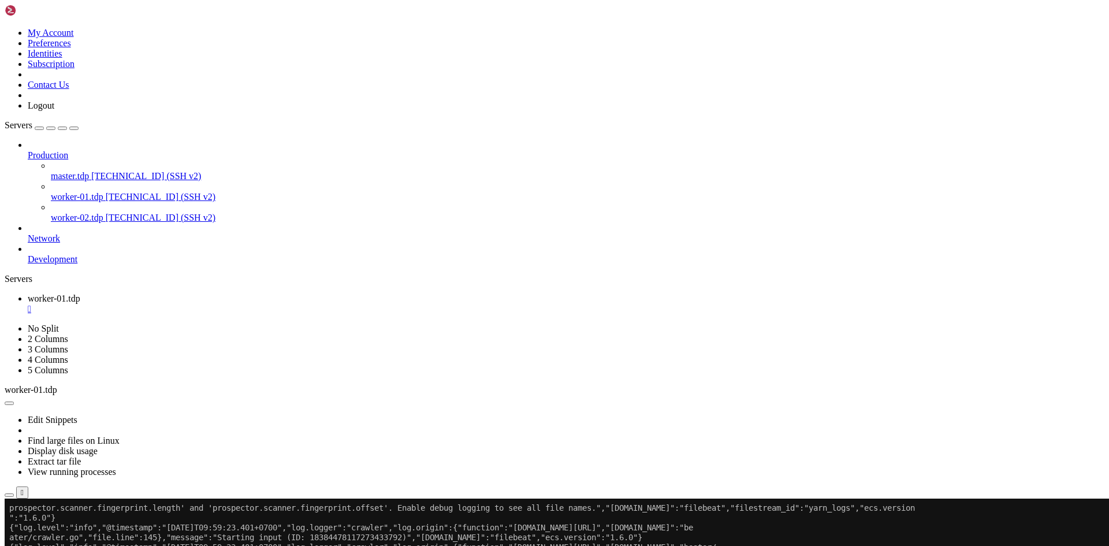
paste textarea "ll /hadoop/yarn/log/application_*/container_*/stdout ll /hadoop/yarn/log/applic…"
type textarea "ll /hadoop/yarn/log/application_*/container_*/stdout ll /hadoop/yarn/log/applic…"
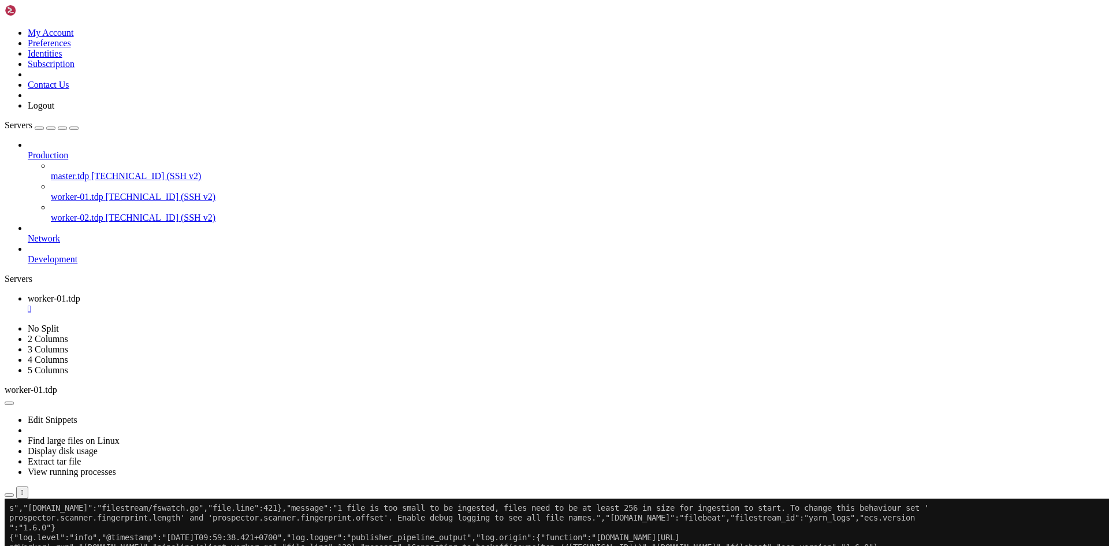
scroll to position [815, 0]
click at [222, 304] on div "" at bounding box center [566, 309] width 1077 height 10
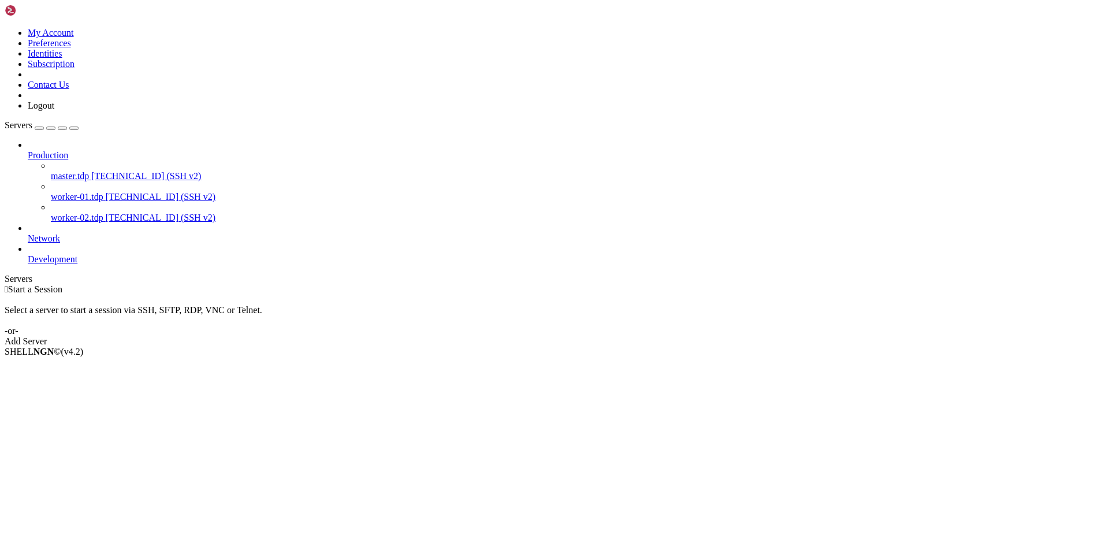
click at [106, 171] on span "[TECHNICAL_ID] (SSH v2)" at bounding box center [146, 176] width 110 height 10
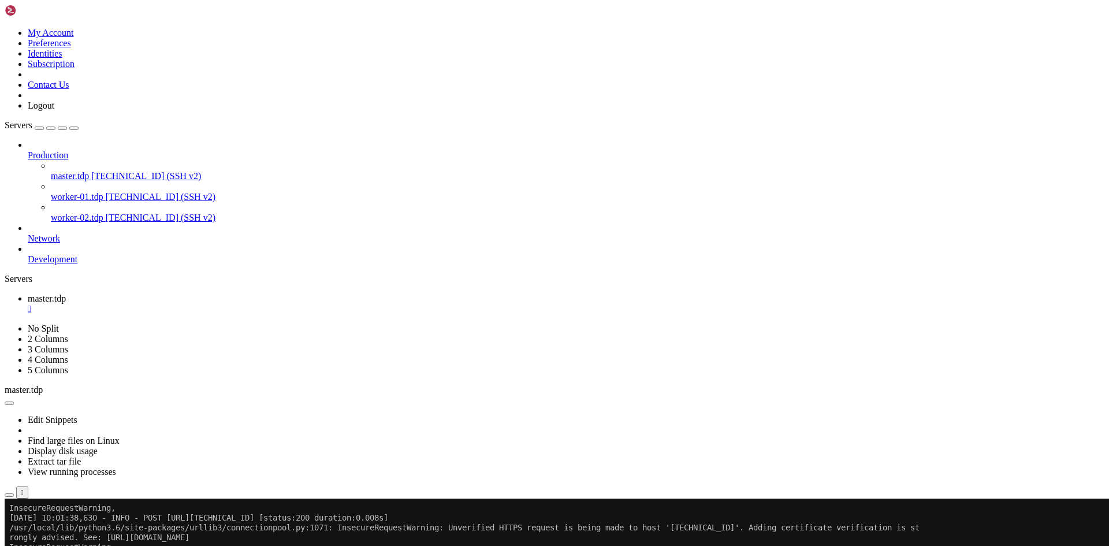
scroll to position [393, 0]
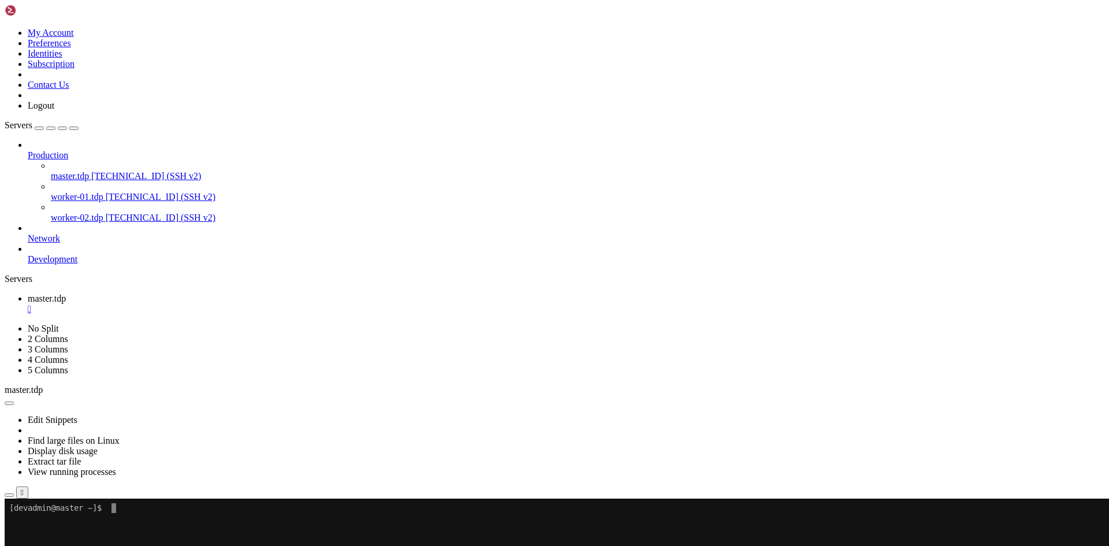
click at [217, 304] on div "" at bounding box center [566, 309] width 1077 height 10
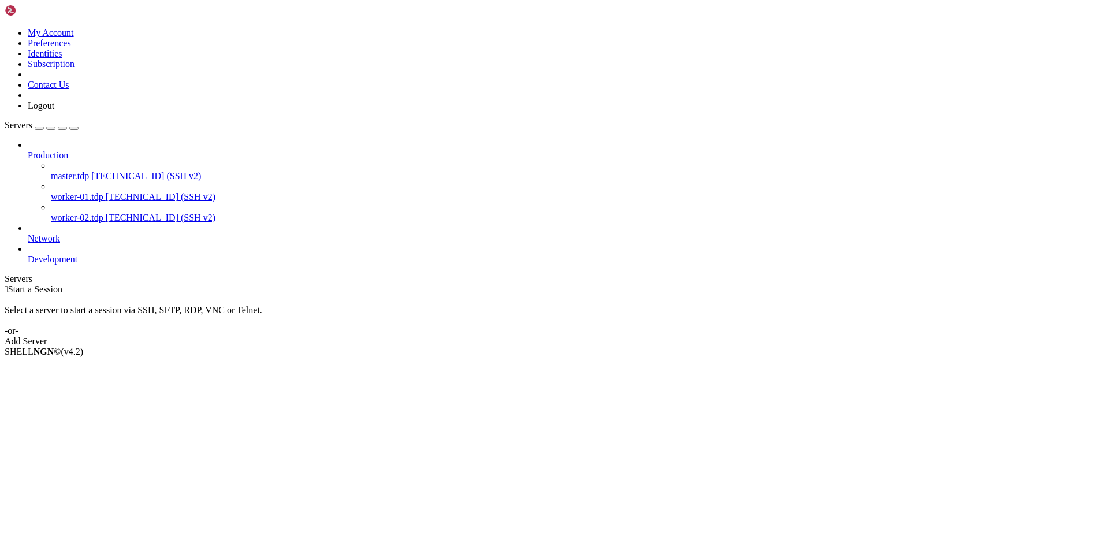
click at [106, 192] on span "[TECHNICAL_ID] (SSH v2)" at bounding box center [161, 197] width 110 height 10
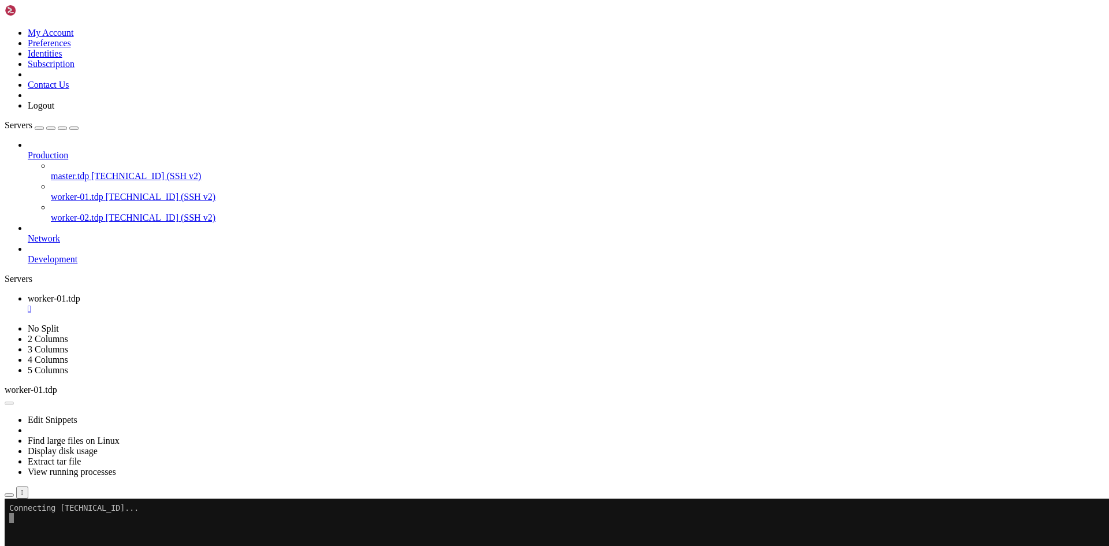
scroll to position [0, 0]
click at [75, 213] on span "worker-02.tdp" at bounding box center [77, 218] width 53 height 10
click at [224, 304] on div "" at bounding box center [566, 309] width 1077 height 10
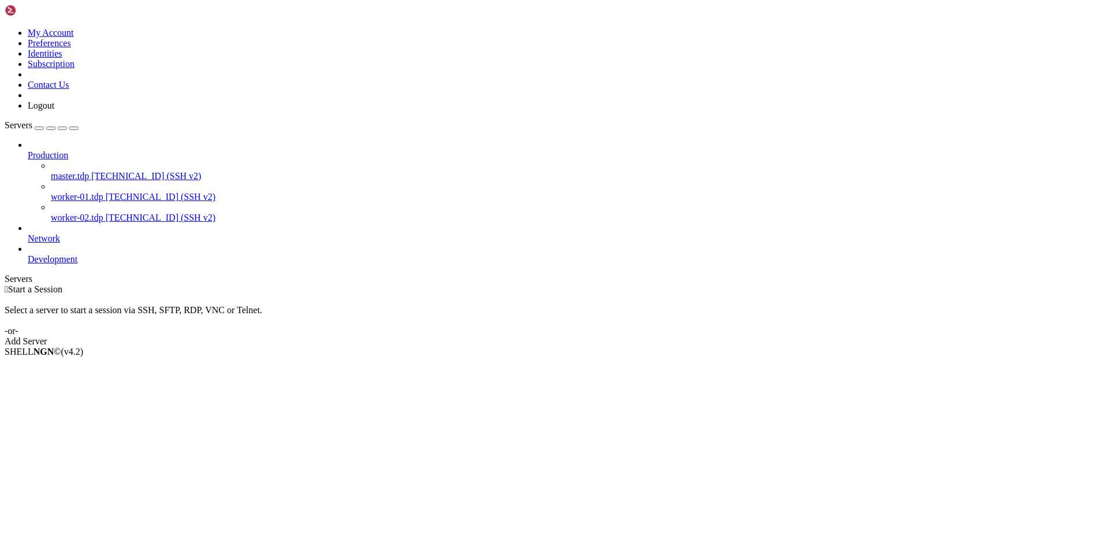
click at [51, 213] on link "worker-02.tdp [TECHNICAL_ID] (SSH v2)" at bounding box center [578, 218] width 1054 height 10
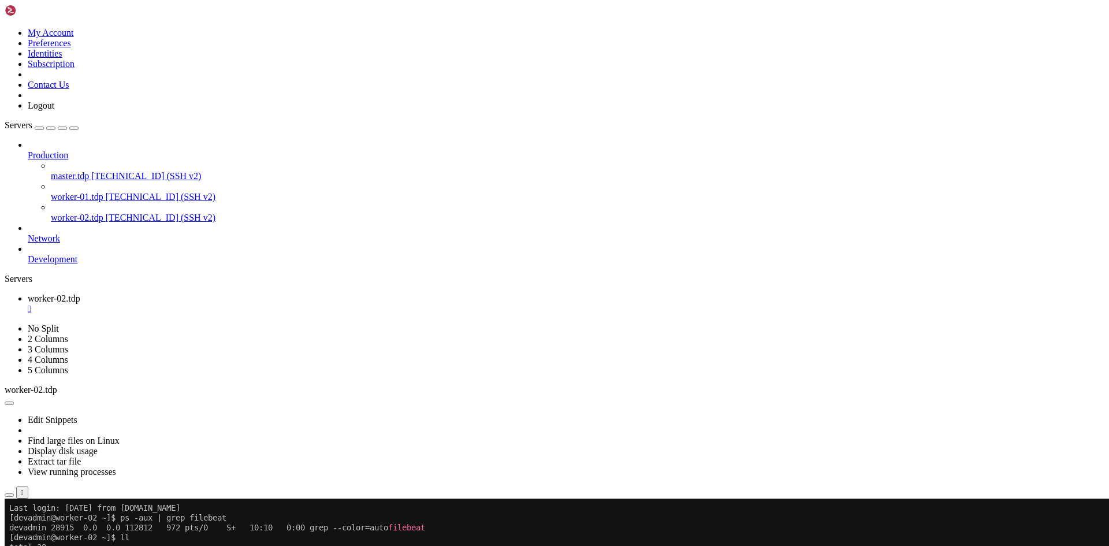
drag, startPoint x: 445, startPoint y: 862, endPoint x: 10, endPoint y: 588, distance: 514.0
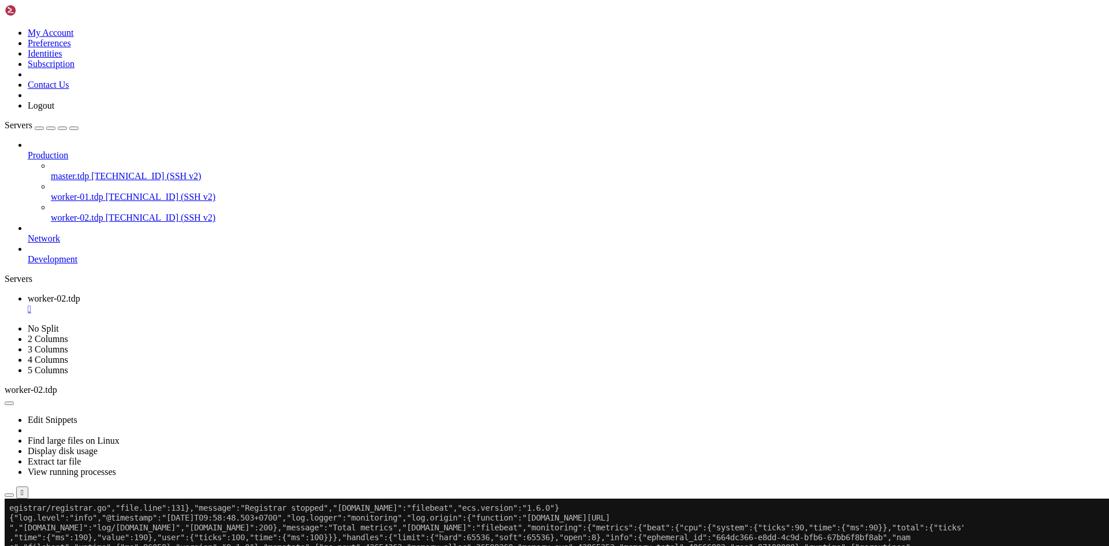
drag, startPoint x: 159, startPoint y: 948, endPoint x: 9, endPoint y: 677, distance: 309.8
drag, startPoint x: 163, startPoint y: 951, endPoint x: 10, endPoint y: 675, distance: 316.0
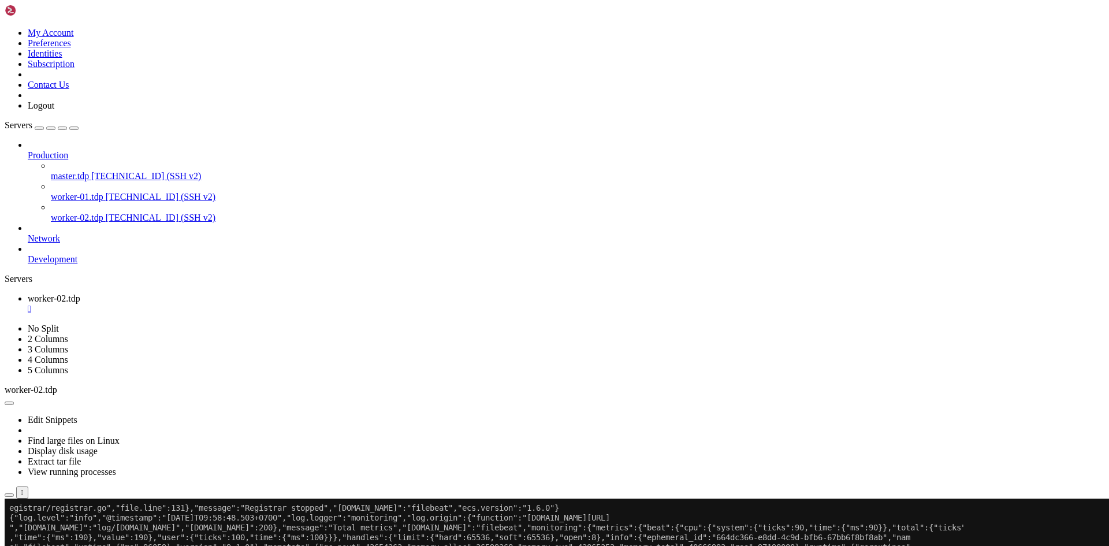
scroll to position [33, 0]
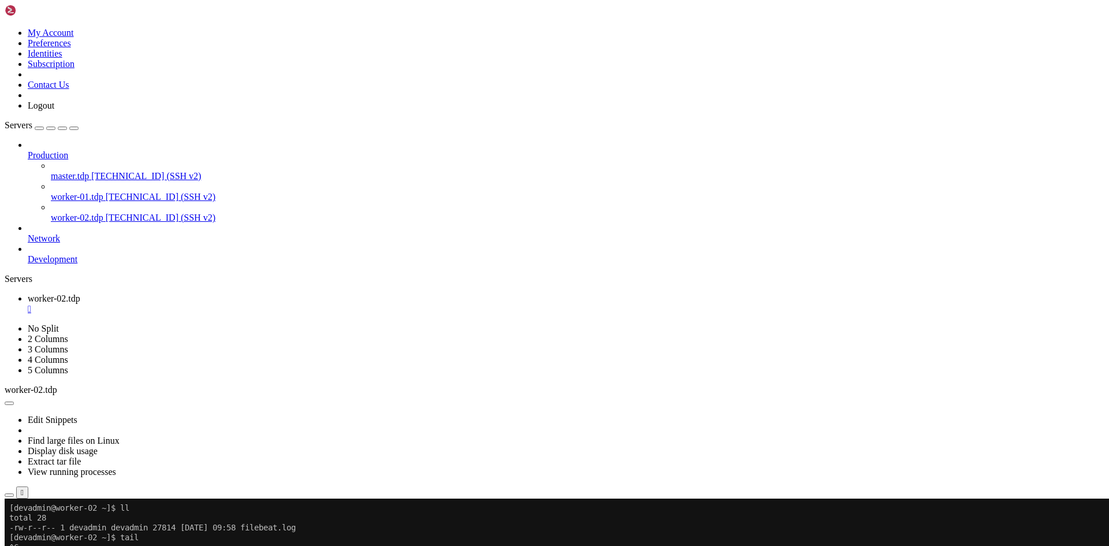
drag, startPoint x: 429, startPoint y: 830, endPoint x: 9, endPoint y: 559, distance: 499.6
drag, startPoint x: 328, startPoint y: 949, endPoint x: 10, endPoint y: 665, distance: 426.3
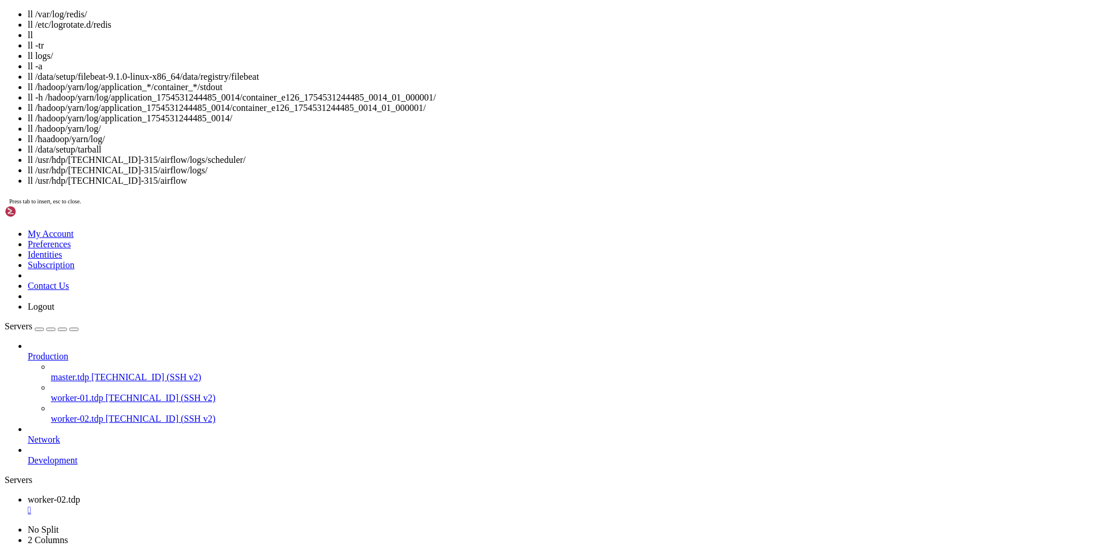
scroll to position [11, 2]
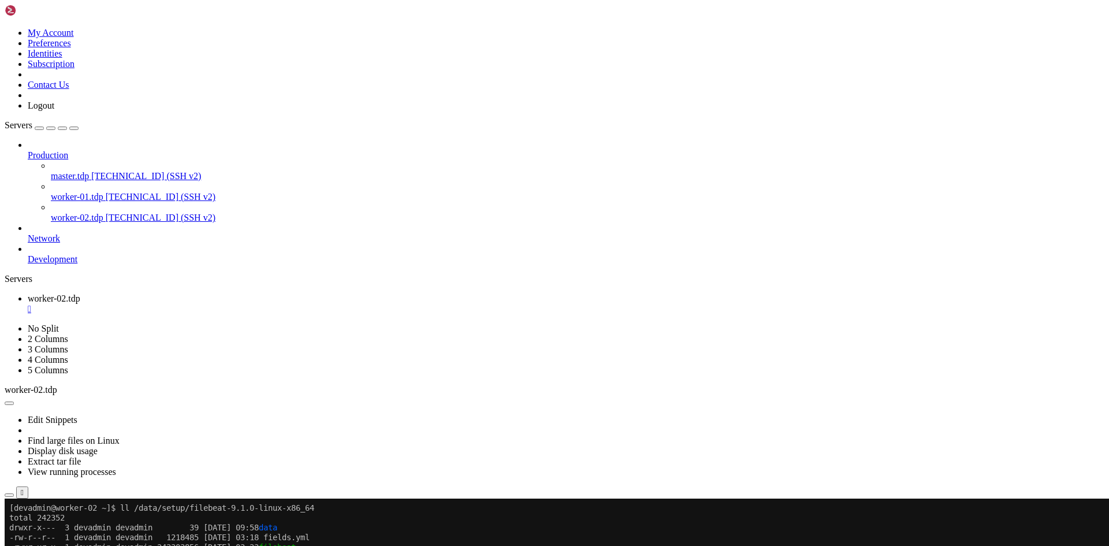
paste textarea "sudo tee /etc/systemd/system/filebeat.service > /dev/null <<'EOF' [Unit] Descri…"
type textarea "sudo tee /etc/systemd/system/filebeat.service > /dev/null <<'EOF' [Unit] Descri…"
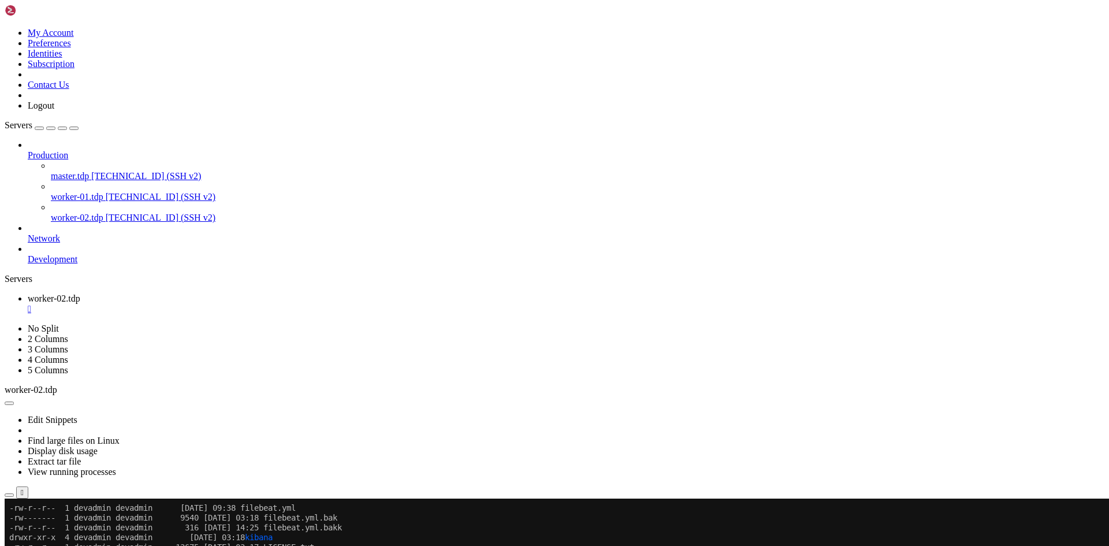
scroll to position [727, 0]
drag, startPoint x: 171, startPoint y: 736, endPoint x: 262, endPoint y: 735, distance: 90.7
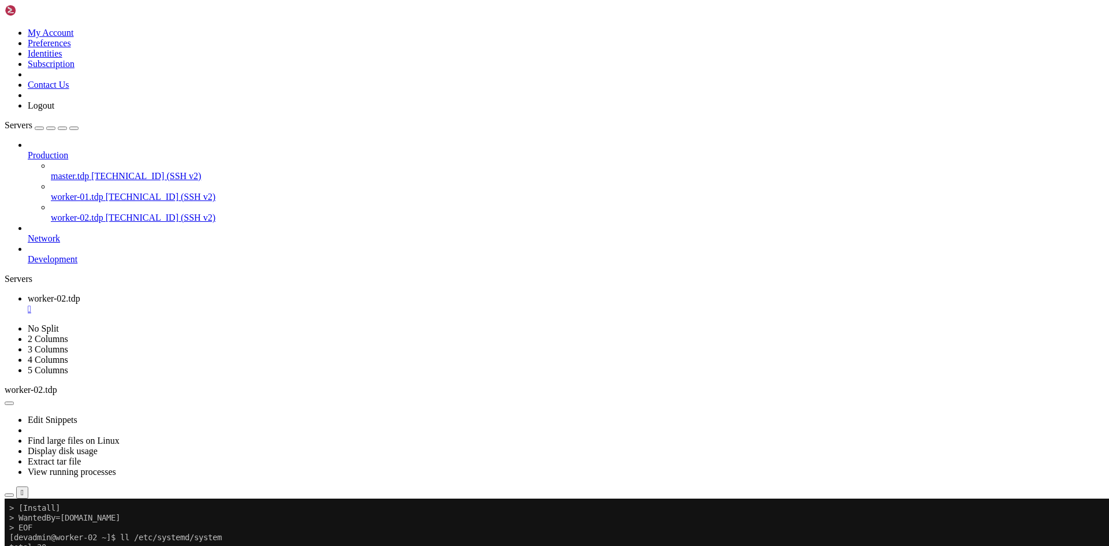
scroll to position [1159, 0]
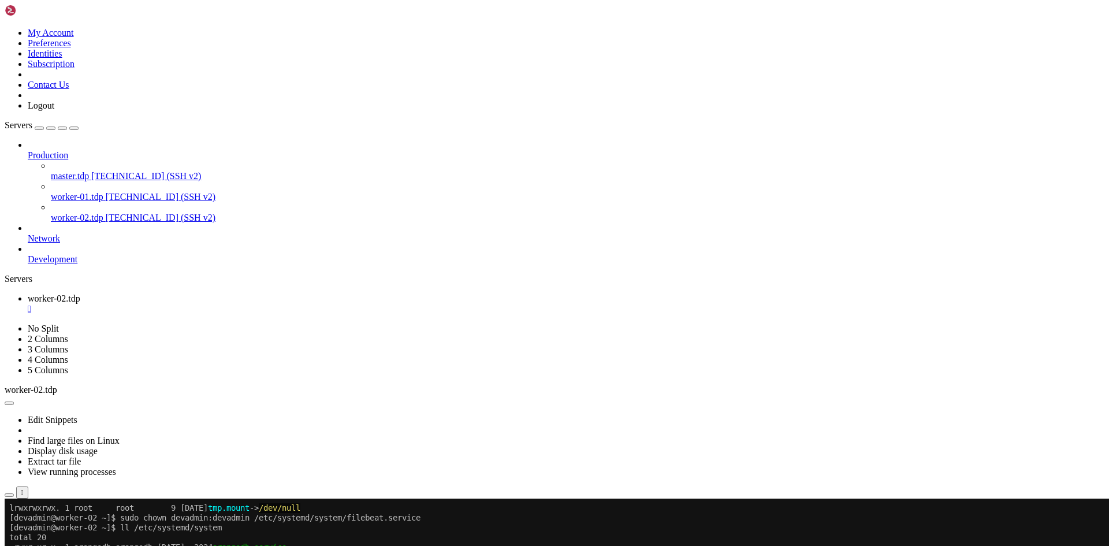
scroll to position [1424, 0]
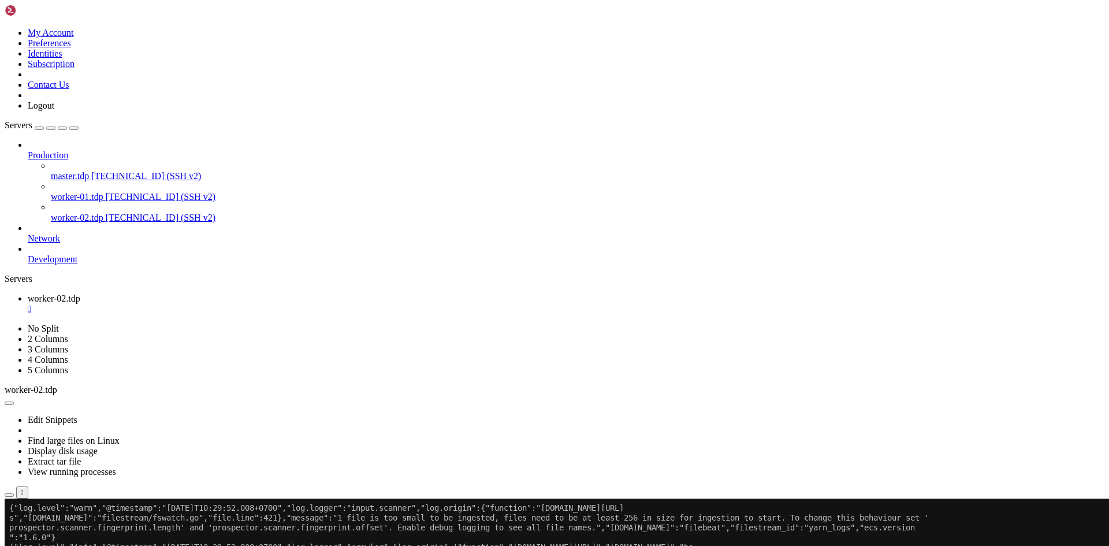
scroll to position [2386, 0]
drag, startPoint x: 125, startPoint y: 958, endPoint x: 444, endPoint y: 959, distance: 318.3
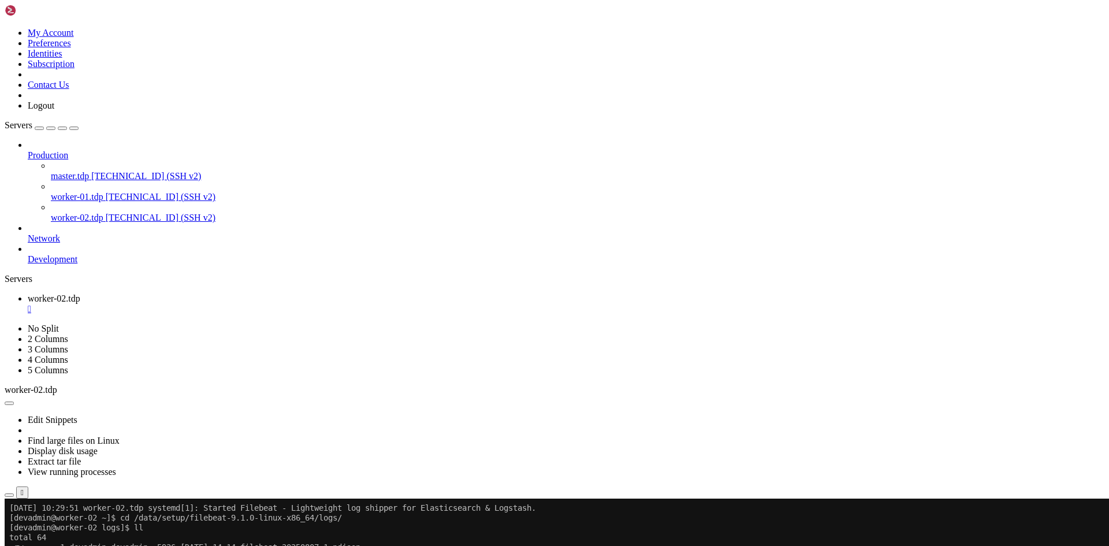
scroll to position [2927, 0]
paste textarea "sudo systemctl enable filebeat"
type textarea "sudo systemctl enable filebeat"
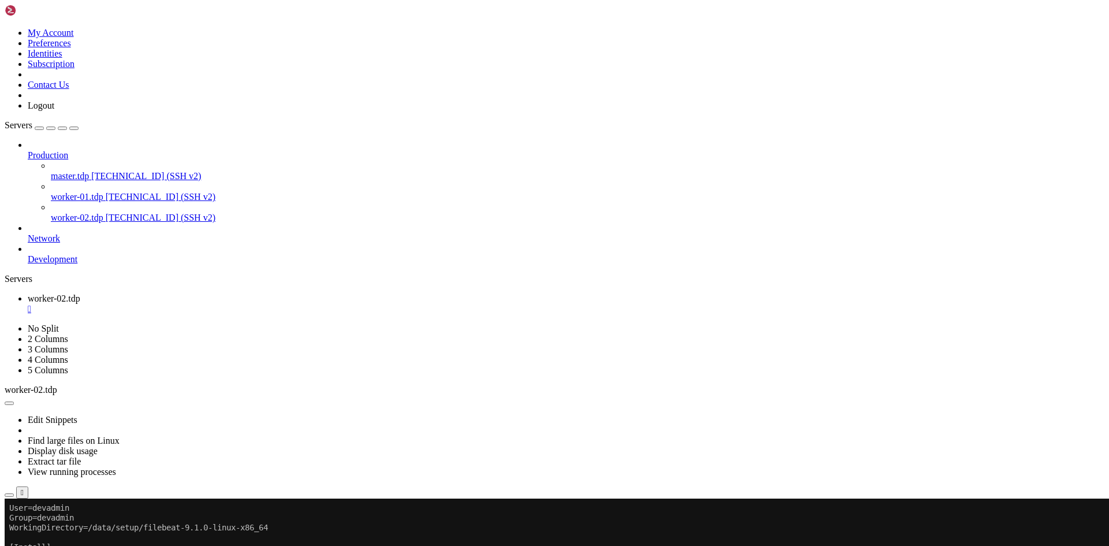
scroll to position [3339, 0]
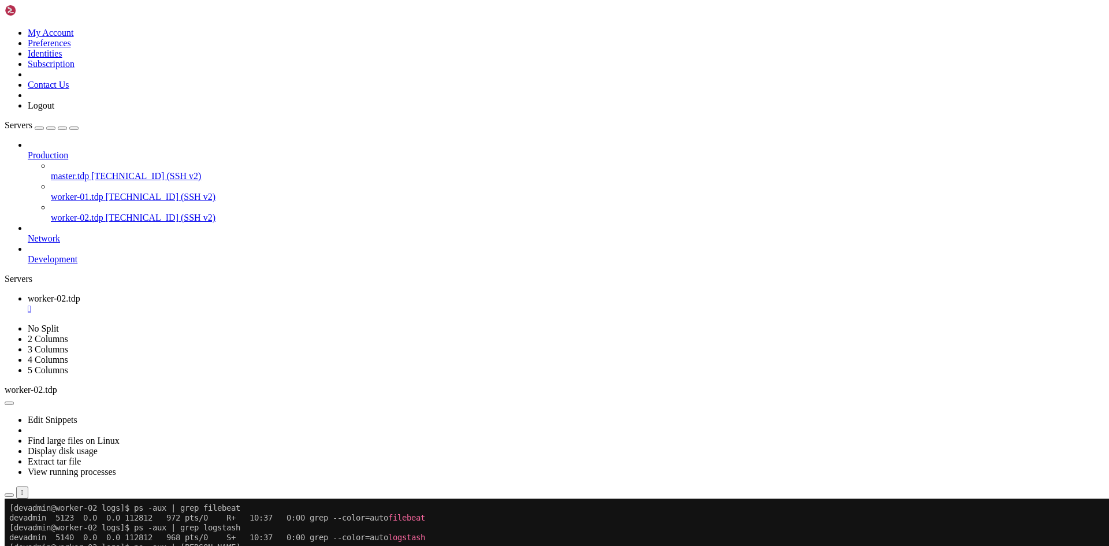
click at [224, 304] on div "" at bounding box center [566, 309] width 1077 height 10
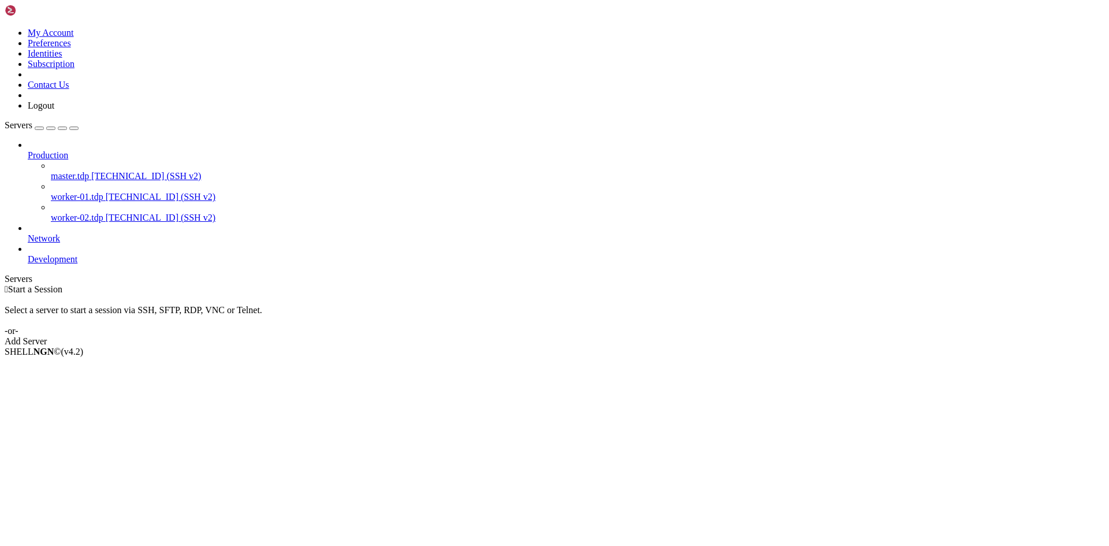
click at [77, 192] on span "worker-01.tdp" at bounding box center [77, 197] width 53 height 10
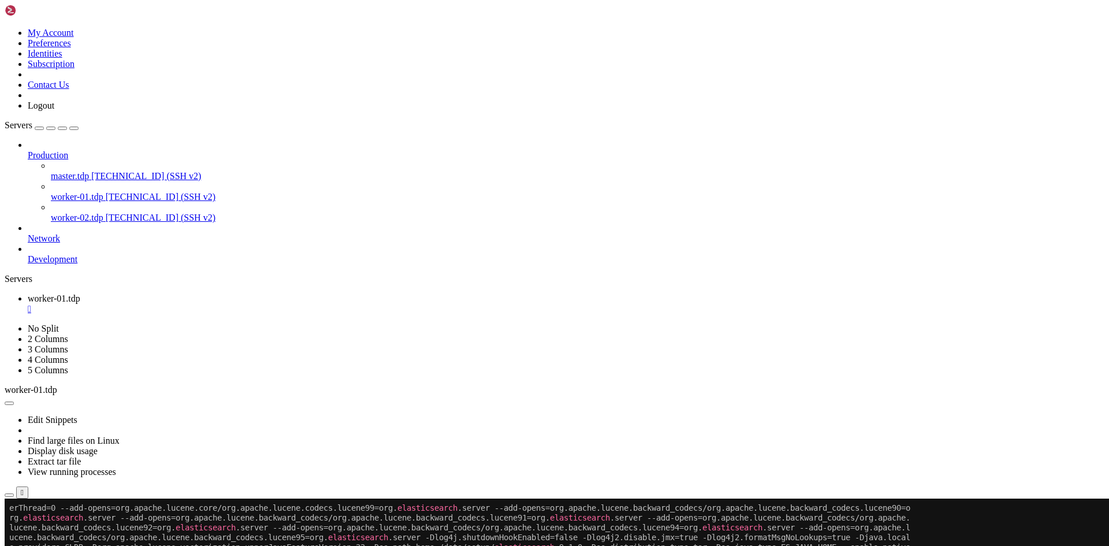
scroll to position [49, 0]
paste textarea "sudo tee /etc/systemd/system/filebeat.service > /dev/null <<'EOF' [Unit] Descri…"
type textarea "sudo tee /etc/systemd/system/filebeat.service > /dev/null <<'EOF' [Unit] Descri…"
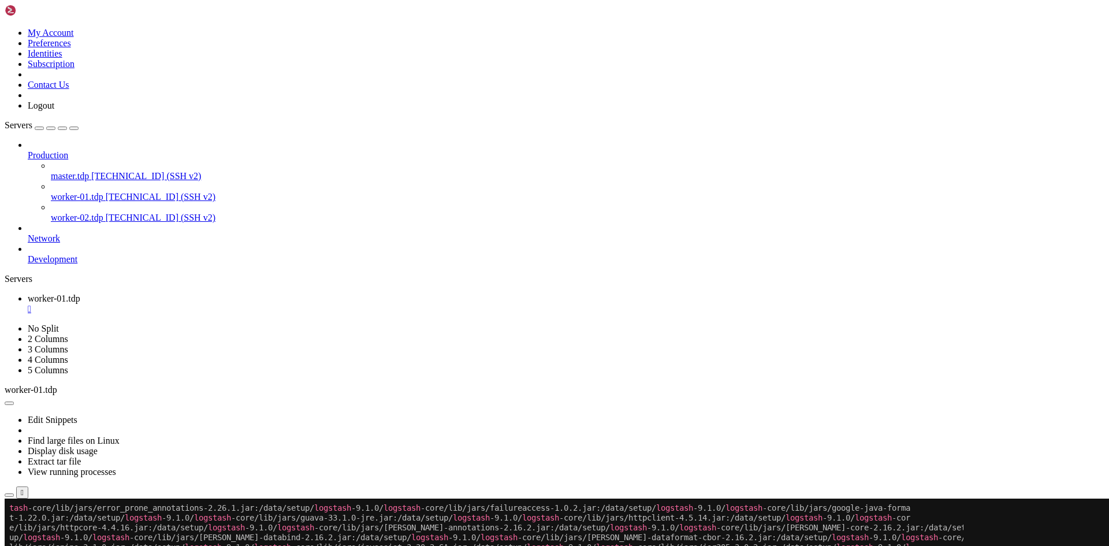
paste textarea "sudo chown devadmin:devadmin /etc/systemd/system/filebeat.service"
type textarea "sudo chown devadmin:devadmin /etc/systemd/system/filebeat.service"
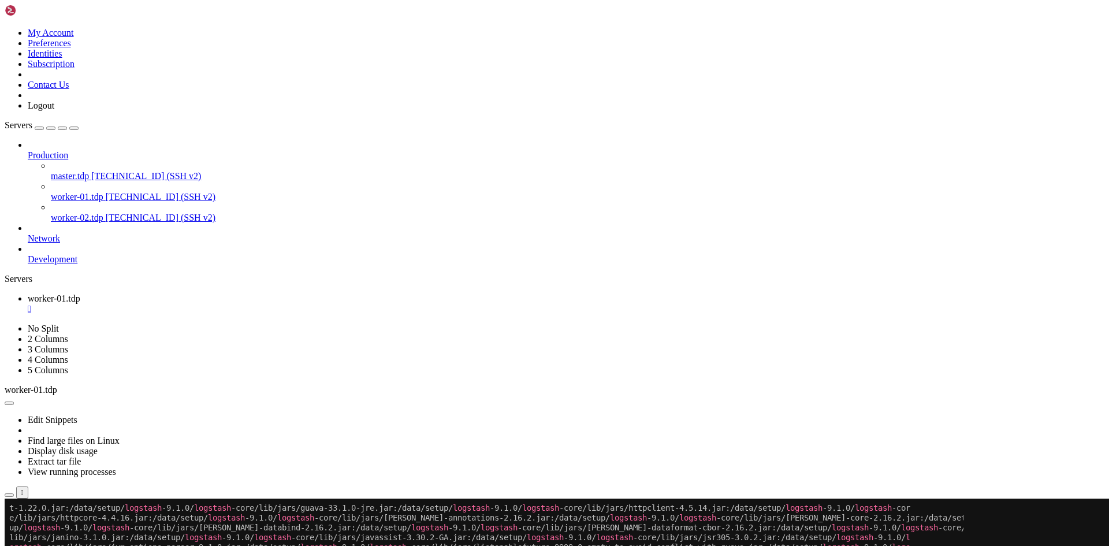
paste textarea "sudo systemctl daemon-reload"
type textarea "sudo systemctl daemon-reload"
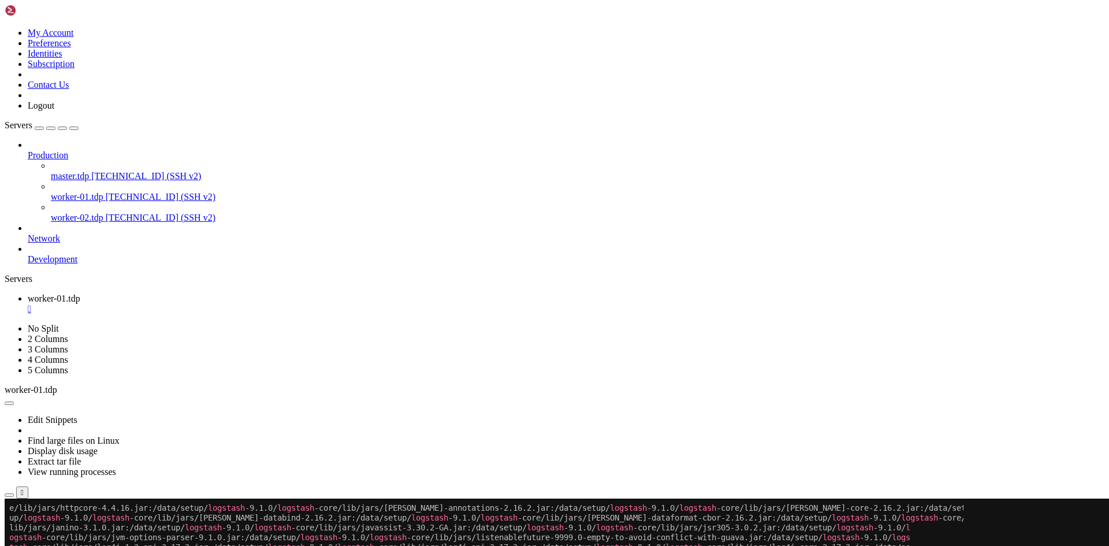
scroll to position [11, 1]
paste textarea "sudo systemctl enable filebeat"
type textarea "sudo systemctl enable filebeat"
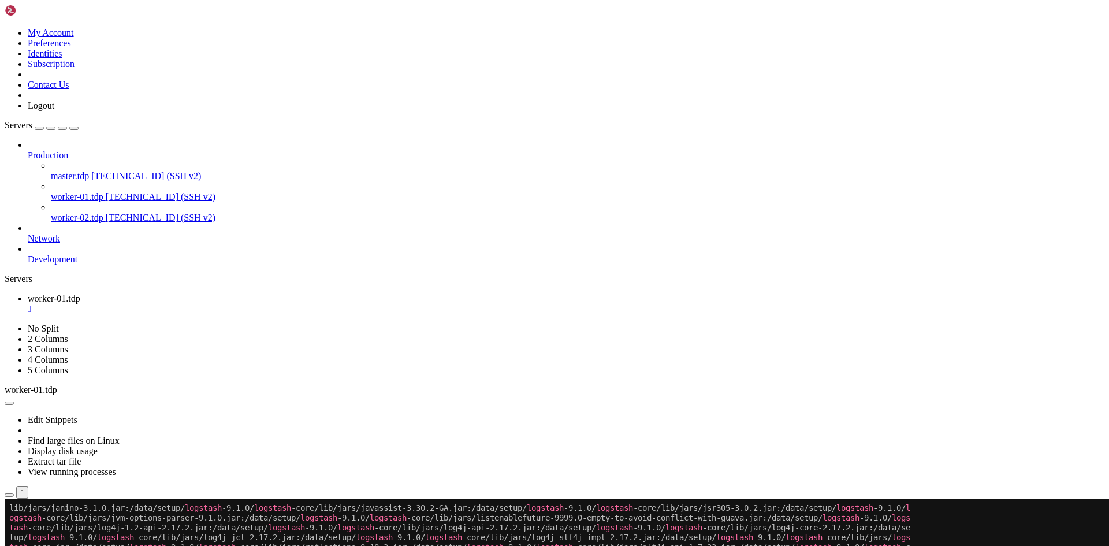
paste textarea "sudo systemctl start filebeat"
type textarea "sudo systemctl start filebeat"
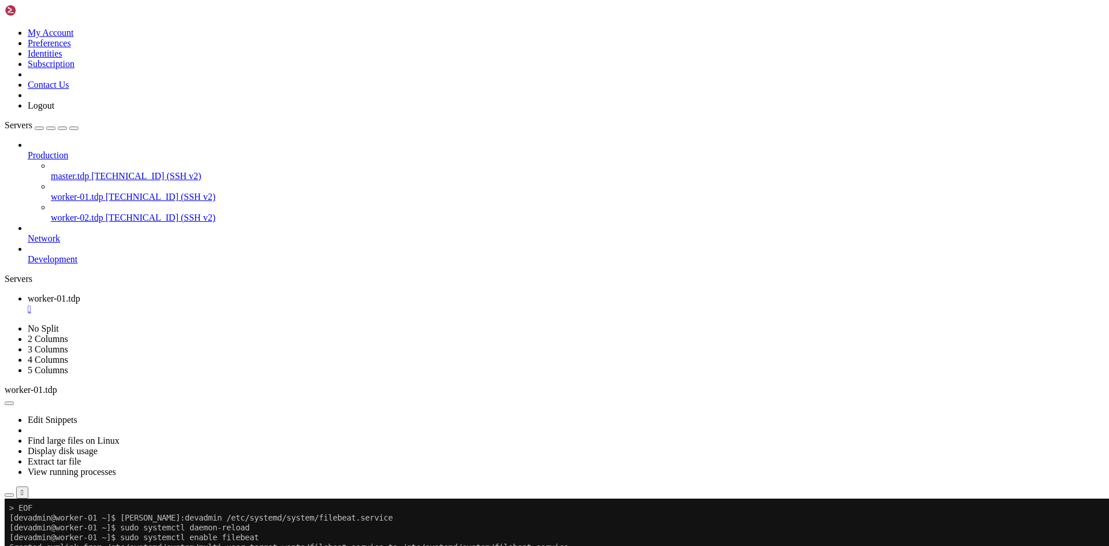
scroll to position [815, 0]
click at [225, 304] on div "" at bounding box center [566, 309] width 1077 height 10
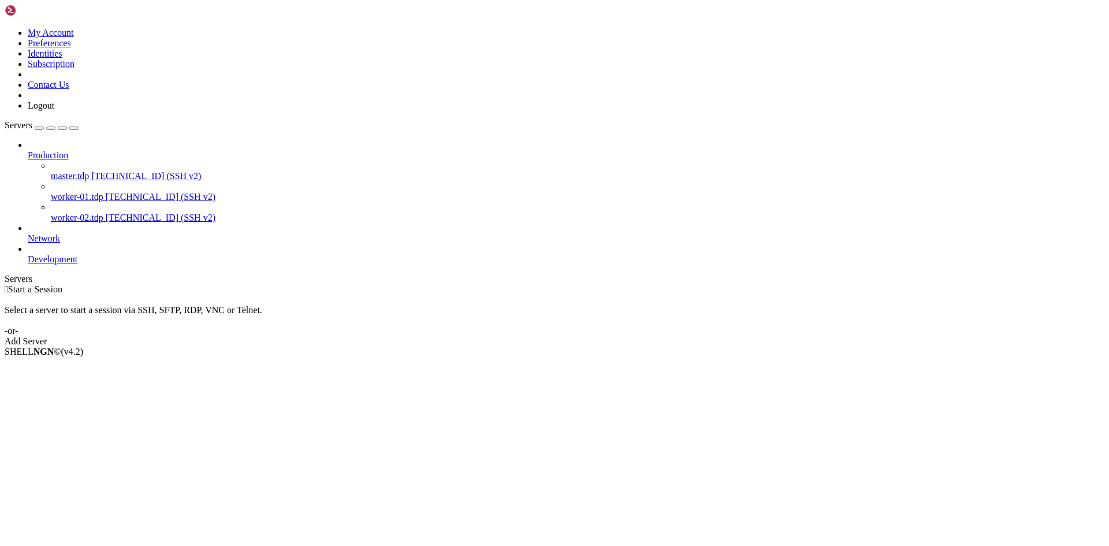
click at [86, 213] on span "worker-02.tdp" at bounding box center [77, 218] width 53 height 10
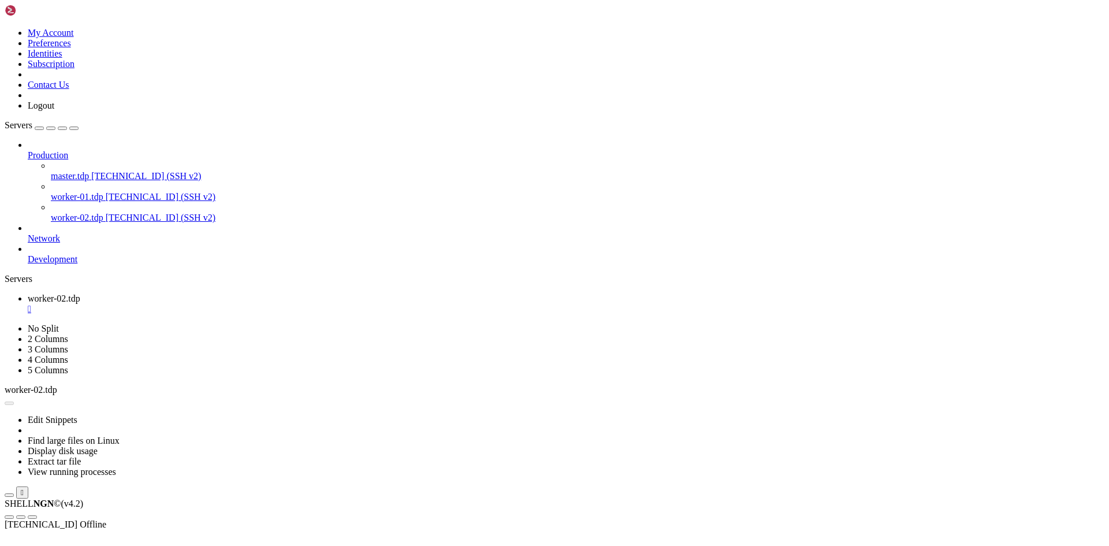
scroll to position [0, 0]
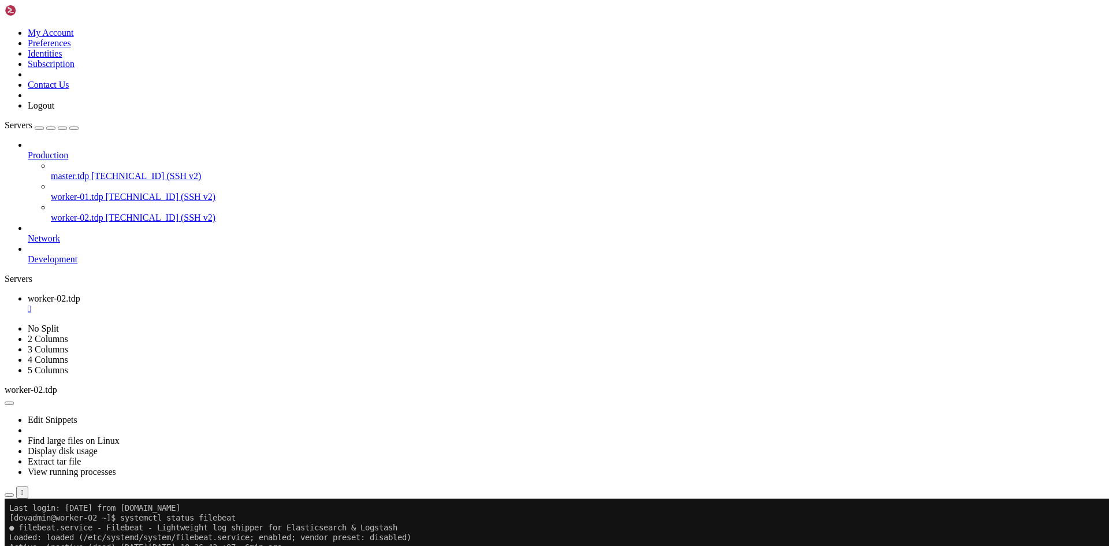
click at [228, 304] on div "" at bounding box center [566, 309] width 1077 height 10
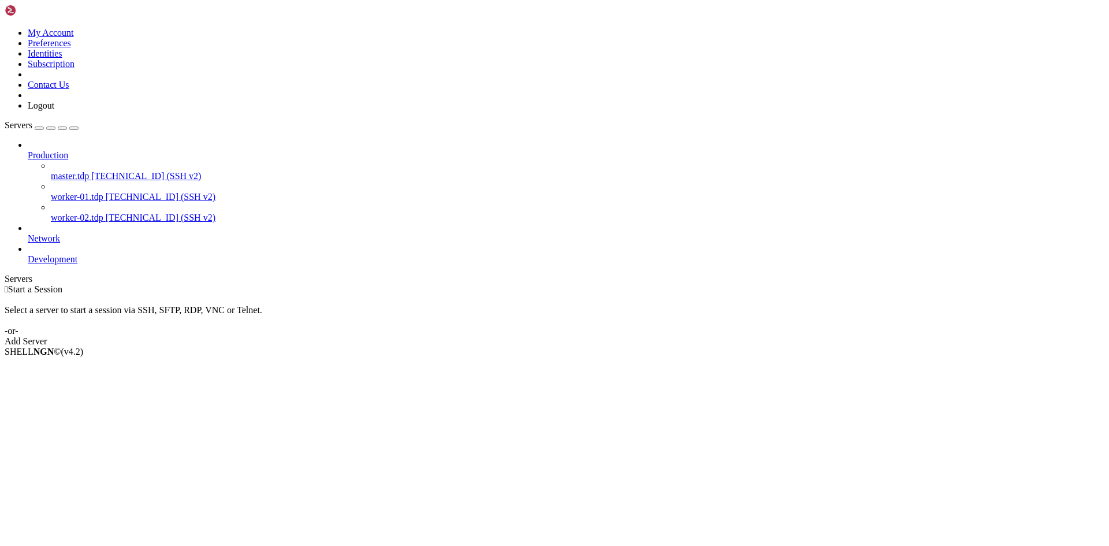
click at [84, 171] on link "master.tdp [TECHNICAL_ID] (SSH v2)" at bounding box center [578, 176] width 1054 height 10
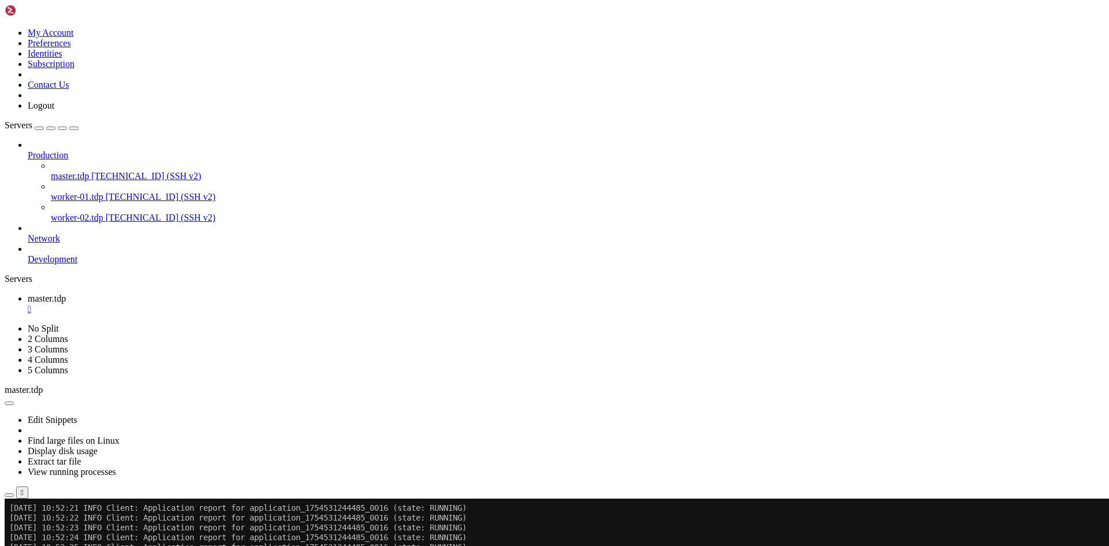
scroll to position [2878, 0]
click at [213, 304] on div "" at bounding box center [566, 309] width 1077 height 10
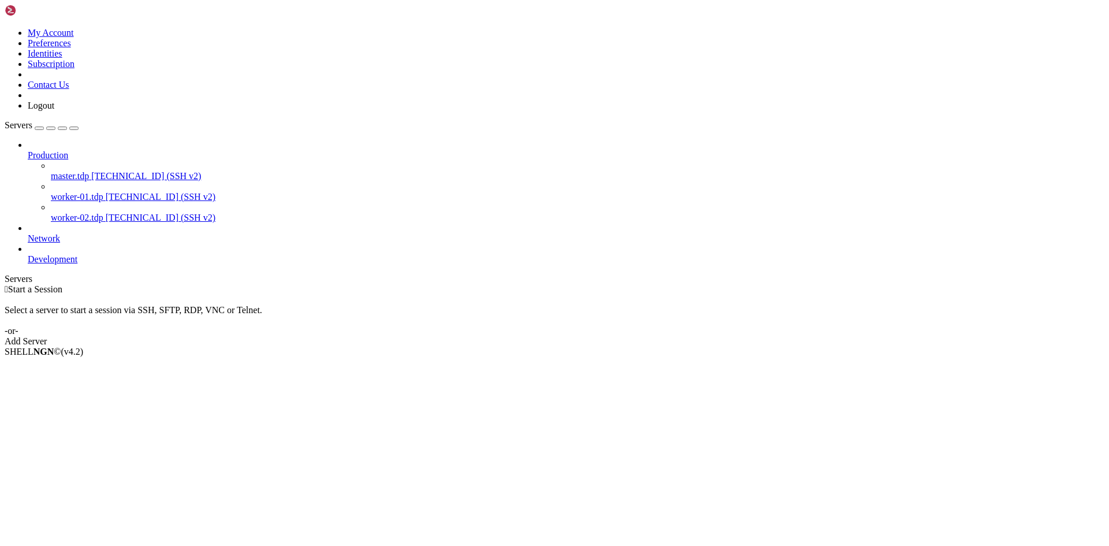
click at [106, 192] on span "[TECHNICAL_ID] (SSH v2)" at bounding box center [161, 197] width 110 height 10
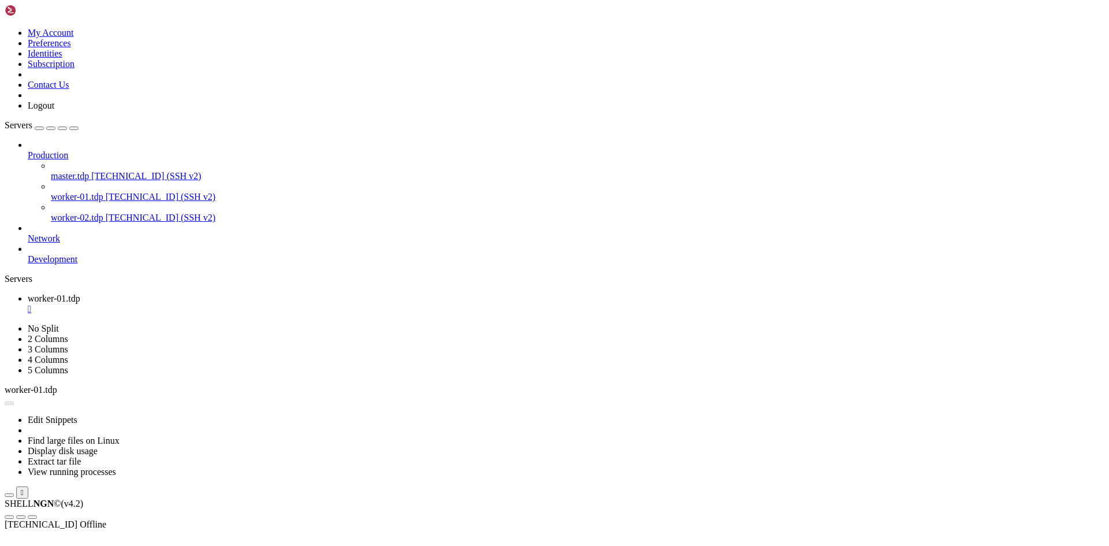
scroll to position [0, 0]
